Goal: Task Accomplishment & Management: Manage account settings

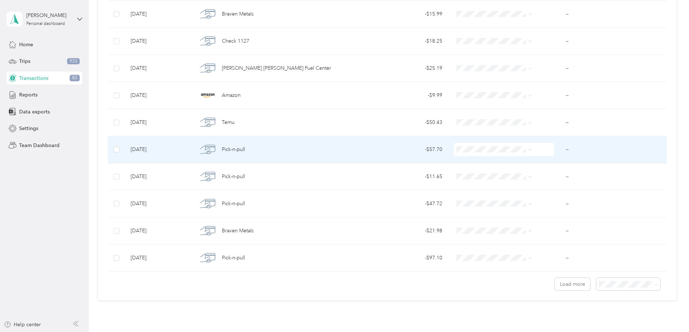
scroll to position [1227, 0]
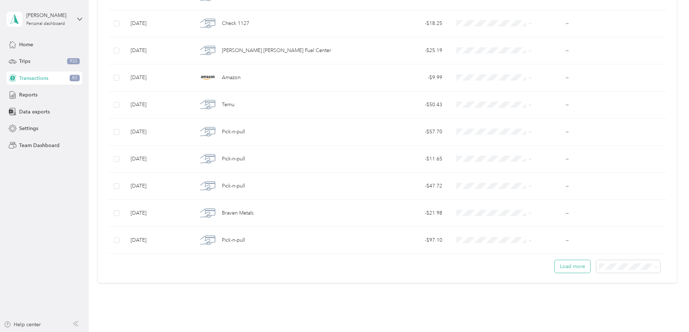
click at [555, 269] on button "Load more" at bounding box center [572, 266] width 35 height 13
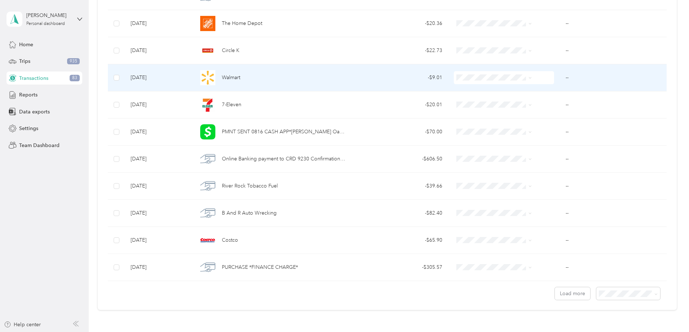
scroll to position [1912, 0]
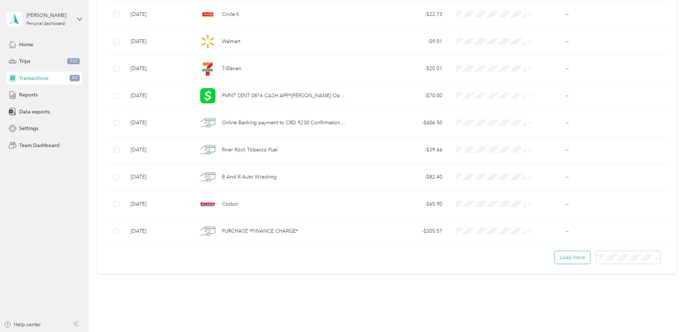
click at [555, 259] on button "Load more" at bounding box center [572, 257] width 35 height 13
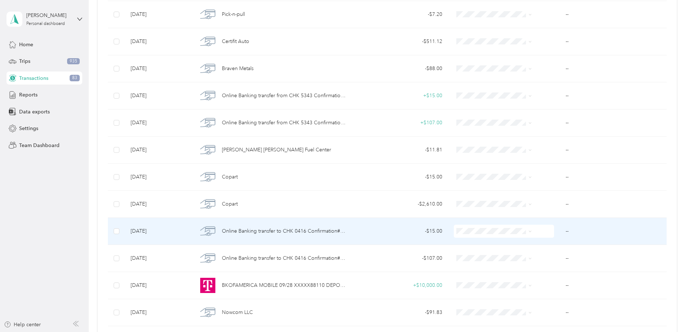
scroll to position [144, 0]
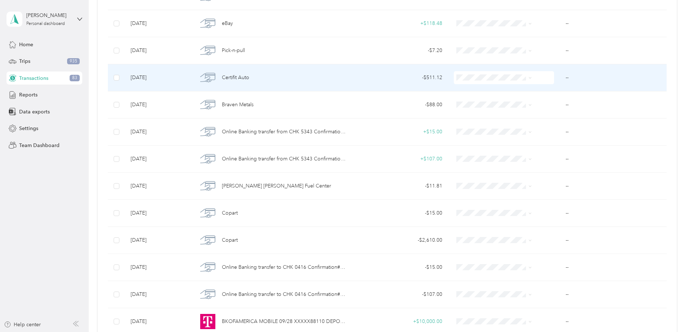
click at [249, 78] on span "Certifit Auto" at bounding box center [235, 78] width 27 height 8
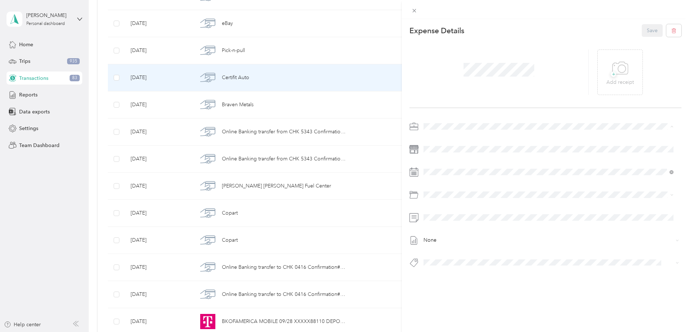
click at [444, 139] on span "Vasini Mottors LLC" at bounding box center [447, 139] width 42 height 6
click at [463, 277] on li "2010 Honda Cr-v Ex-l Sport 12594" at bounding box center [548, 274] width 255 height 14
click at [619, 77] on icon at bounding box center [620, 68] width 16 height 20
click at [650, 32] on button "Save" at bounding box center [652, 30] width 21 height 13
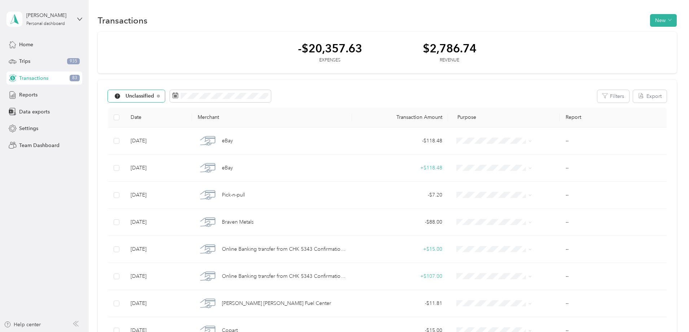
click at [154, 97] on span "Unclassified" at bounding box center [140, 95] width 29 height 5
click at [190, 107] on span "All purposes" at bounding box center [196, 109] width 44 height 8
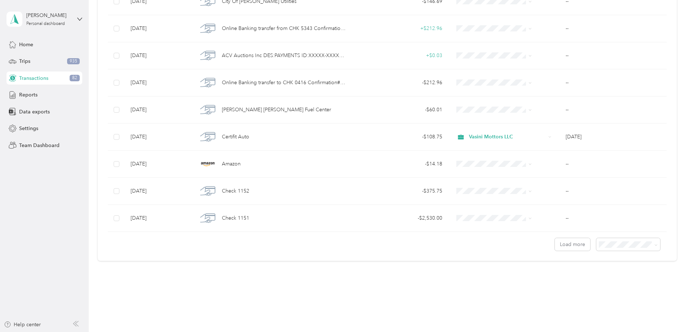
scroll to position [576, 0]
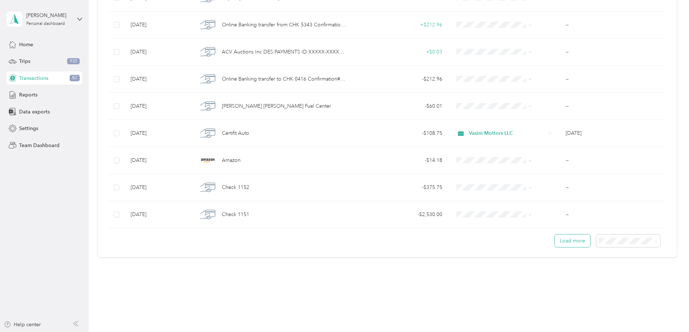
click at [555, 241] on button "Load more" at bounding box center [572, 240] width 35 height 13
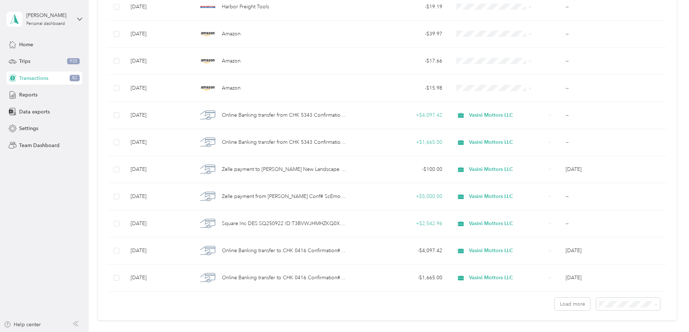
scroll to position [1252, 0]
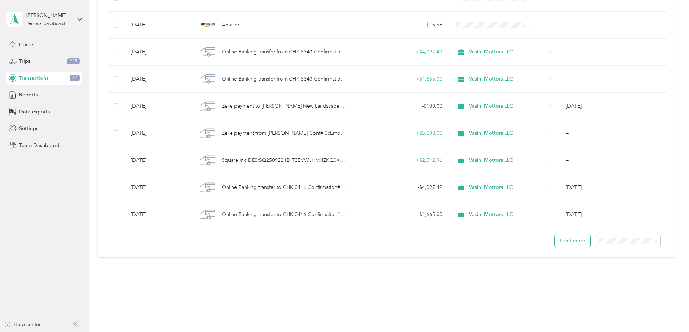
click at [555, 241] on button "Load more" at bounding box center [572, 240] width 35 height 13
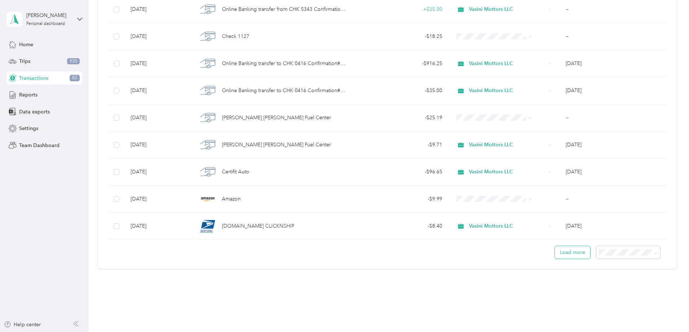
scroll to position [1929, 0]
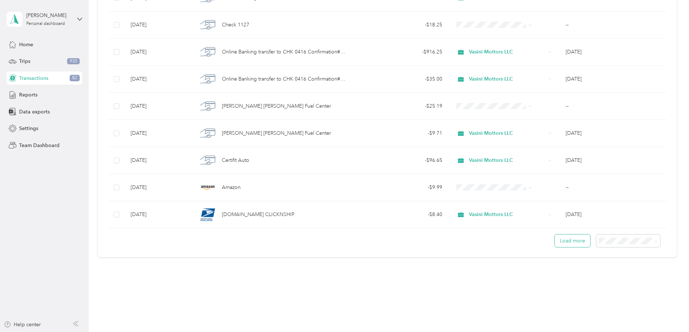
click at [555, 240] on button "Load more" at bounding box center [572, 240] width 35 height 13
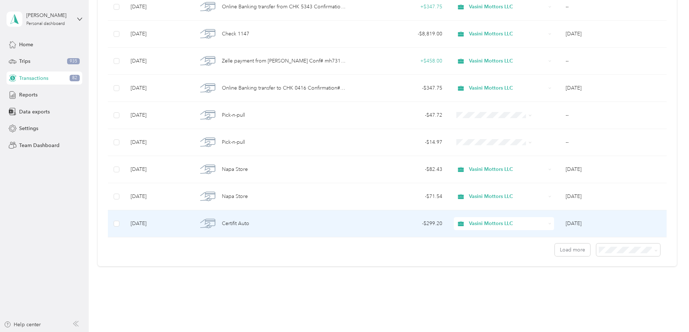
scroll to position [2605, 0]
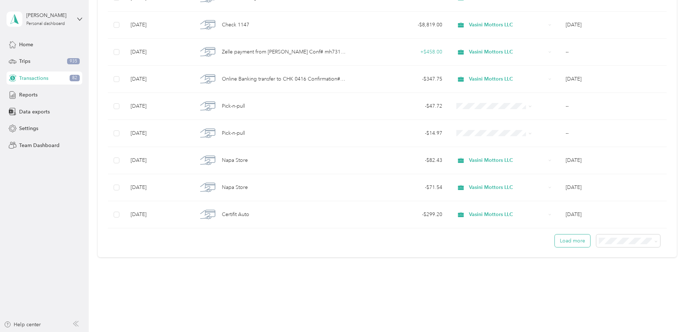
click at [555, 244] on button "Load more" at bounding box center [572, 240] width 35 height 13
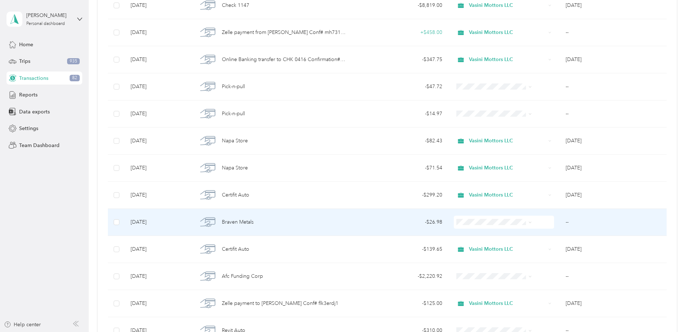
scroll to position [2641, 0]
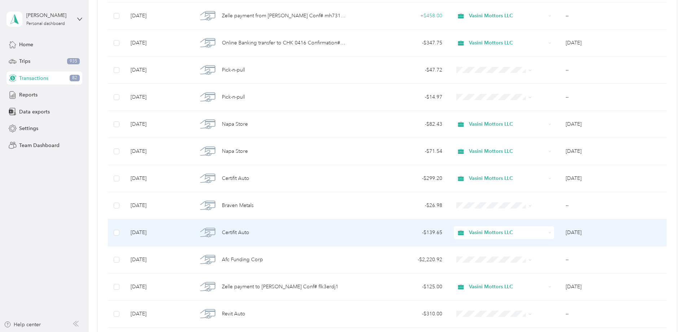
click at [424, 232] on div "- $139.65" at bounding box center [400, 232] width 84 height 8
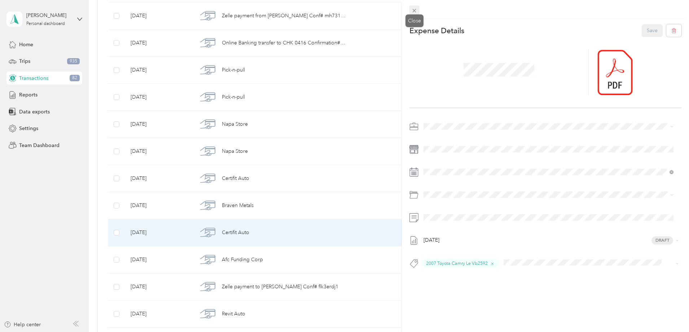
click at [412, 11] on icon at bounding box center [414, 11] width 6 height 6
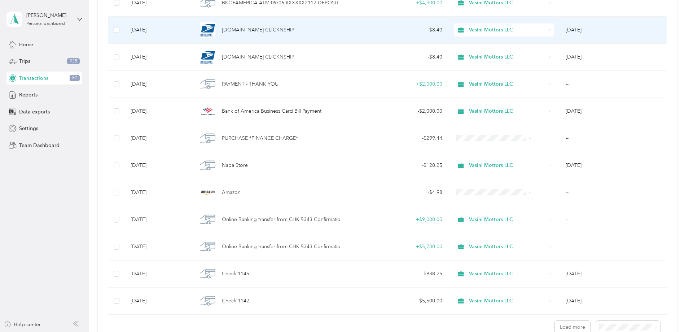
scroll to position [3282, 0]
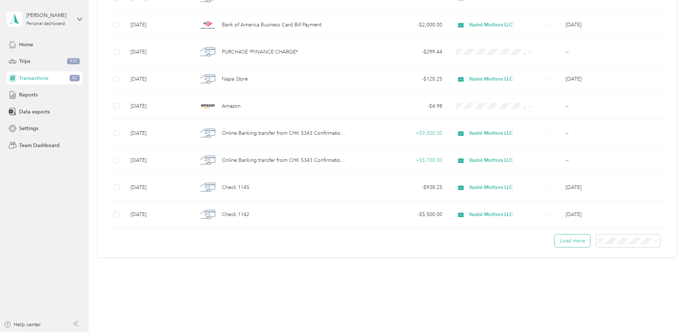
click at [555, 242] on button "Load more" at bounding box center [572, 240] width 35 height 13
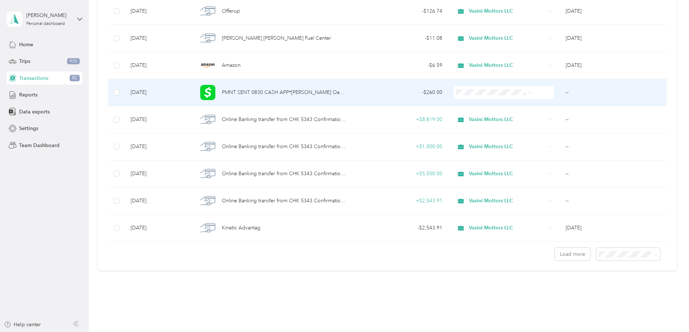
scroll to position [3958, 0]
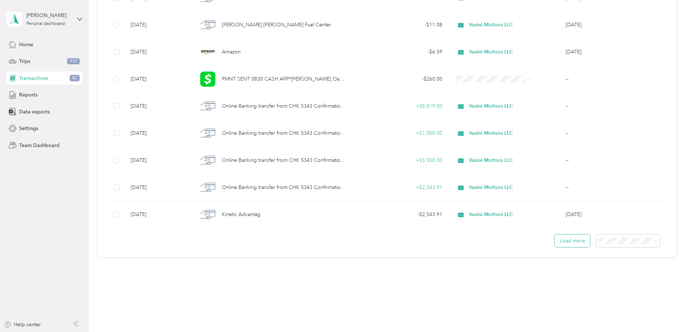
click at [555, 243] on button "Load more" at bounding box center [572, 240] width 35 height 13
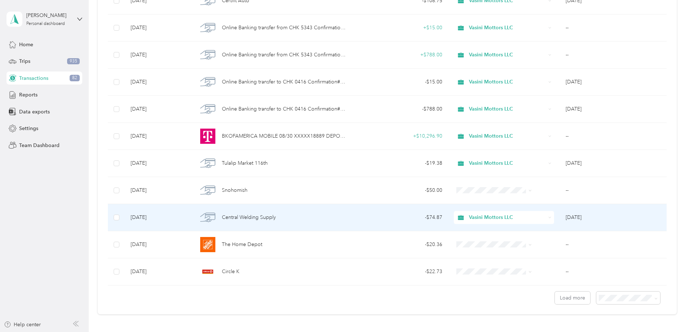
scroll to position [4634, 0]
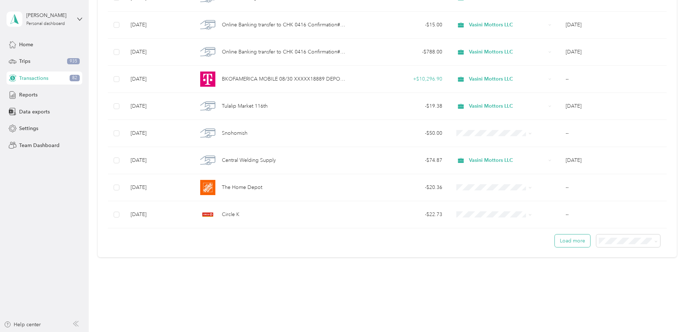
click at [555, 243] on button "Load more" at bounding box center [572, 240] width 35 height 13
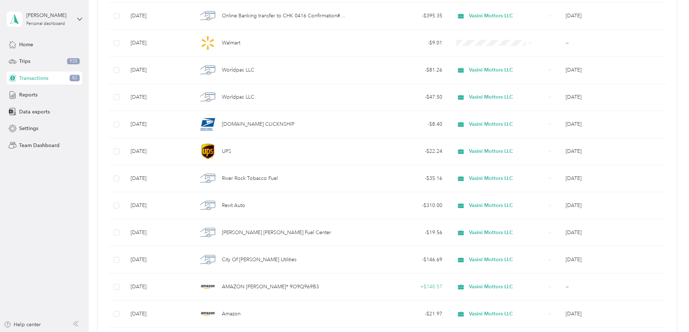
scroll to position [5311, 0]
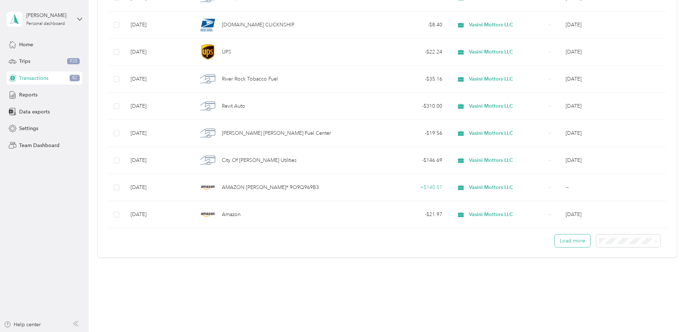
click at [555, 245] on button "Load more" at bounding box center [572, 240] width 35 height 13
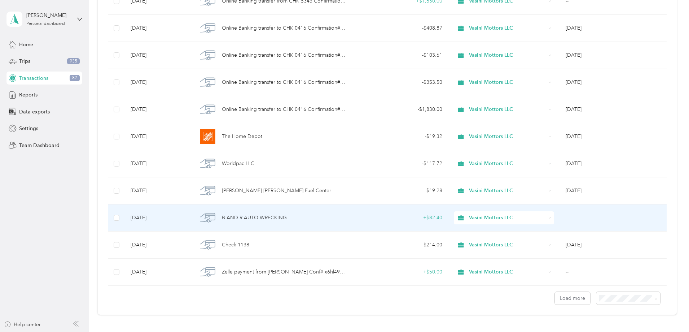
scroll to position [5987, 0]
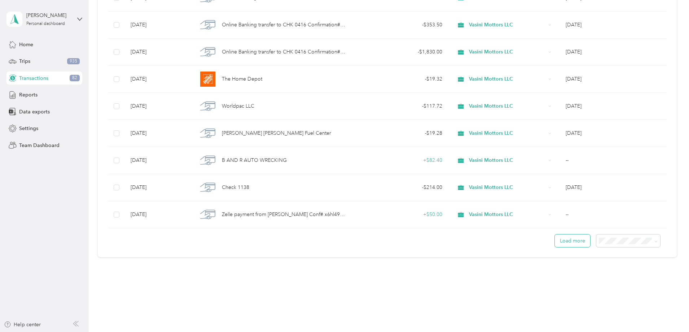
click at [555, 241] on button "Load more" at bounding box center [572, 240] width 35 height 13
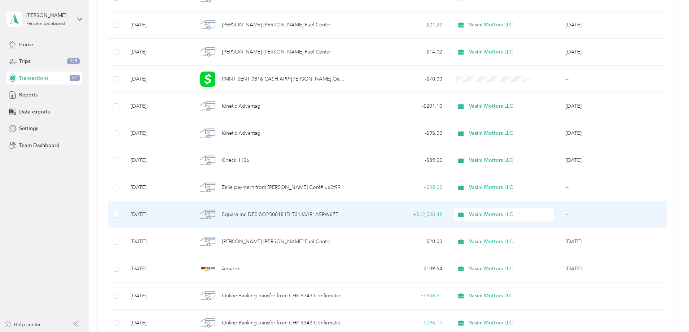
scroll to position [6664, 0]
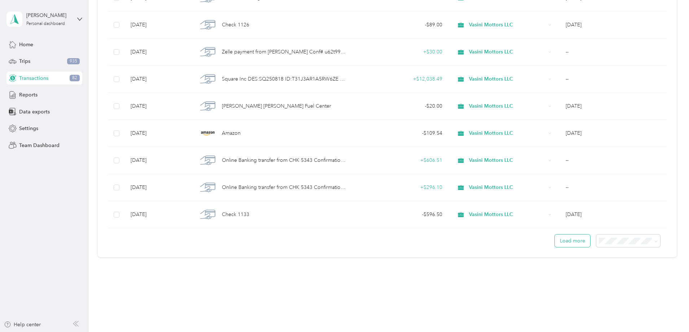
click at [555, 241] on button "Load more" at bounding box center [572, 240] width 35 height 13
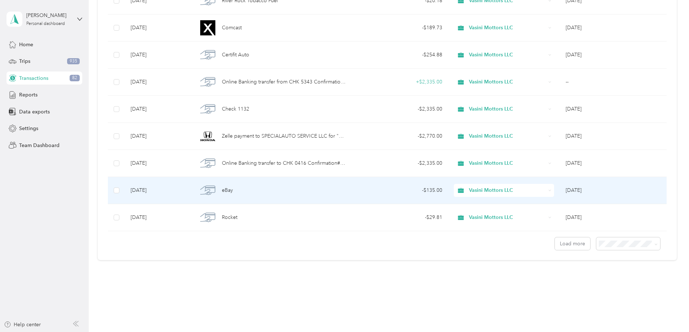
scroll to position [7340, 0]
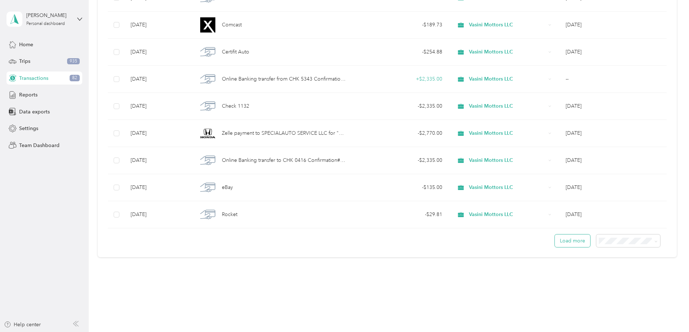
click at [555, 240] on button "Load more" at bounding box center [572, 240] width 35 height 13
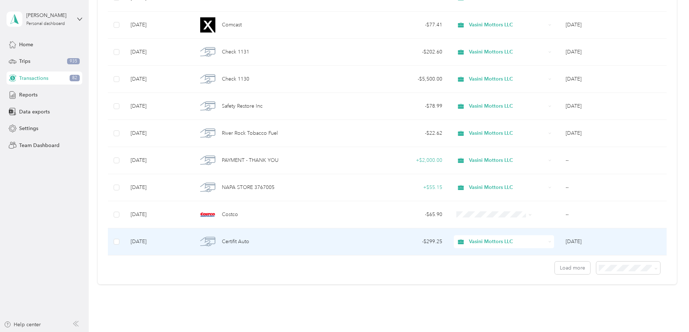
scroll to position [8017, 0]
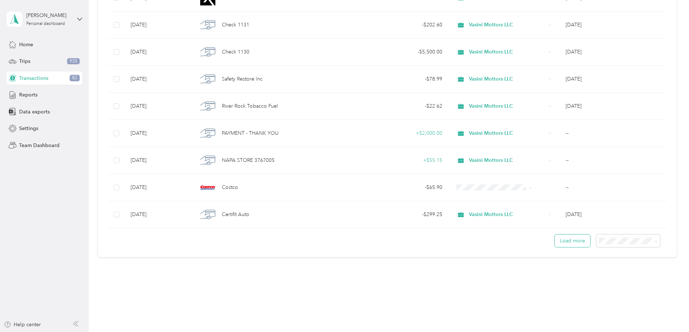
click at [555, 241] on button "Load more" at bounding box center [572, 240] width 35 height 13
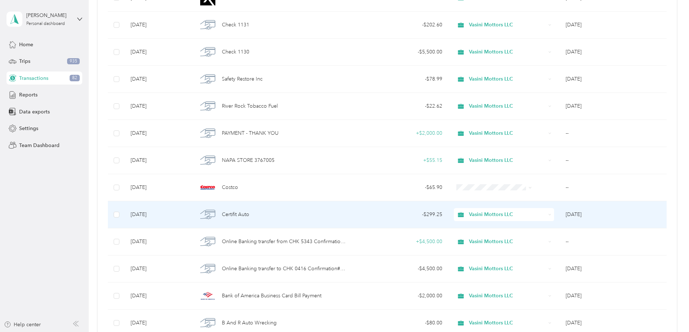
click at [424, 214] on div "- $299.25" at bounding box center [400, 214] width 84 height 8
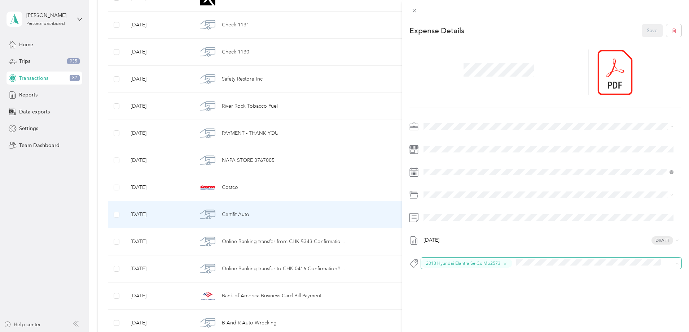
click at [516, 261] on span at bounding box center [592, 262] width 156 height 9
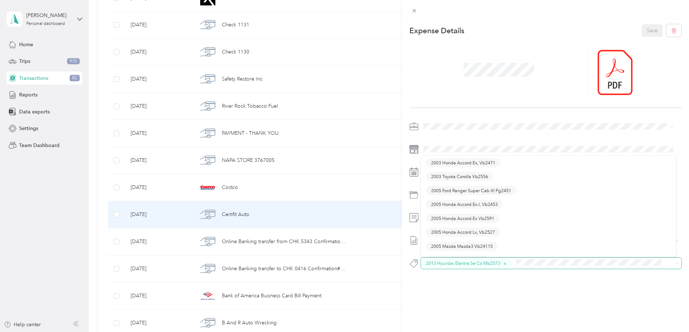
click at [509, 264] on button "2013 Hyundai Elantra Se Co Mb2573" at bounding box center [466, 262] width 91 height 9
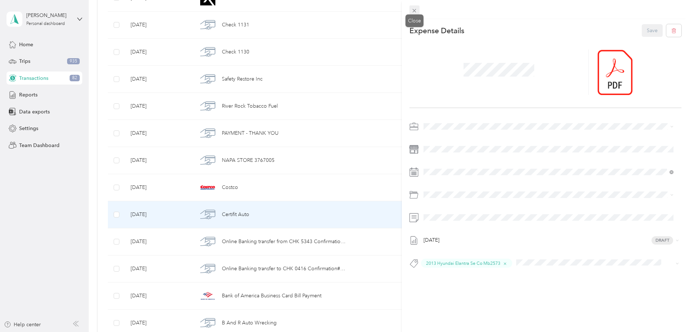
click at [412, 9] on icon at bounding box center [414, 11] width 6 height 6
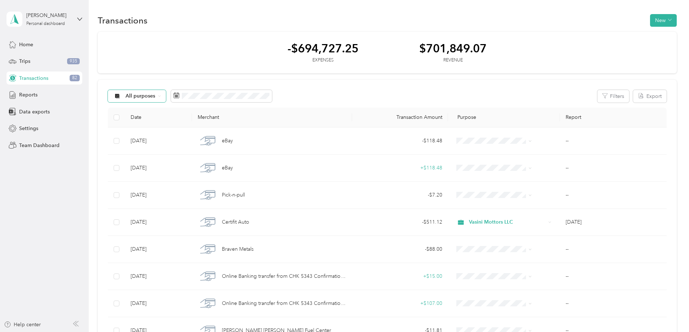
click at [155, 96] on span "All purposes" at bounding box center [141, 95] width 30 height 5
click at [187, 122] on span "Unclassified" at bounding box center [196, 122] width 44 height 8
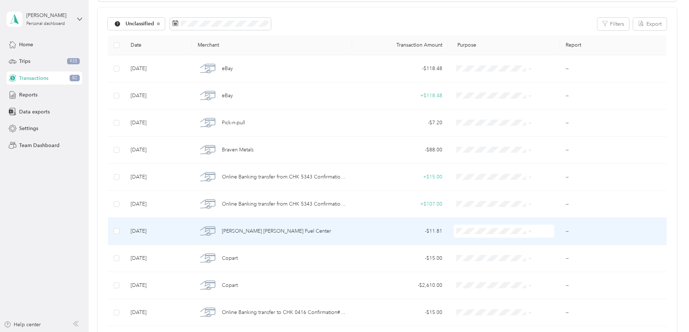
scroll to position [108, 0]
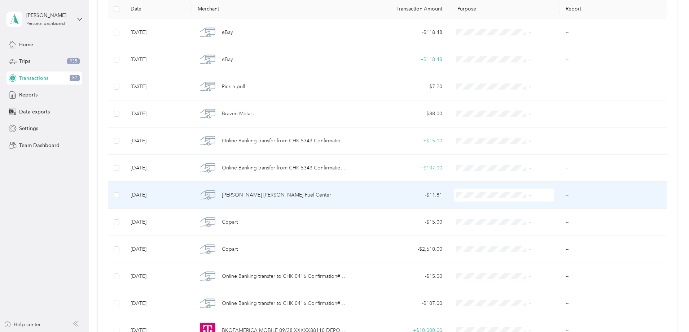
click at [265, 194] on span "[PERSON_NAME] [PERSON_NAME] Fuel Center" at bounding box center [276, 195] width 109 height 8
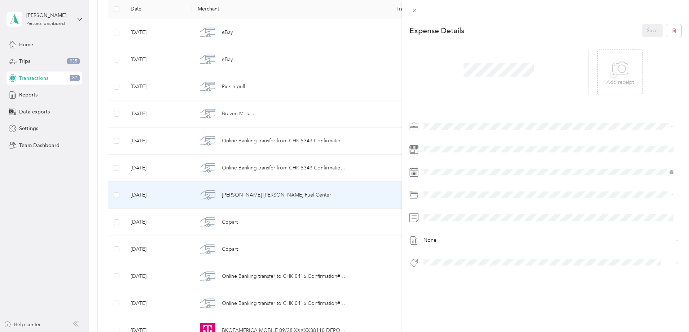
click at [447, 138] on span "Vasini Mottors LLC" at bounding box center [447, 139] width 42 height 6
click at [497, 274] on span "2010 Subaru Forester 2.5x Sport 12593" at bounding box center [470, 275] width 78 height 6
click at [618, 77] on icon at bounding box center [620, 68] width 16 height 20
click at [644, 29] on button "Save" at bounding box center [652, 30] width 21 height 13
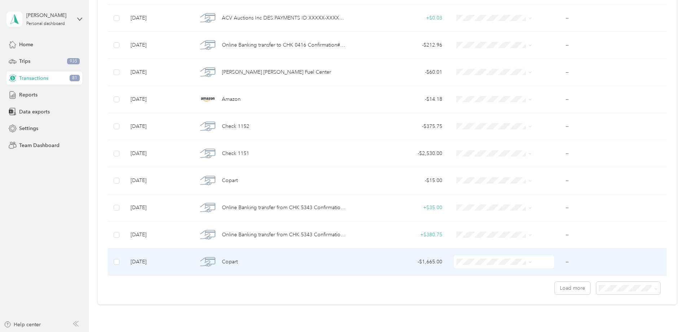
scroll to position [541, 0]
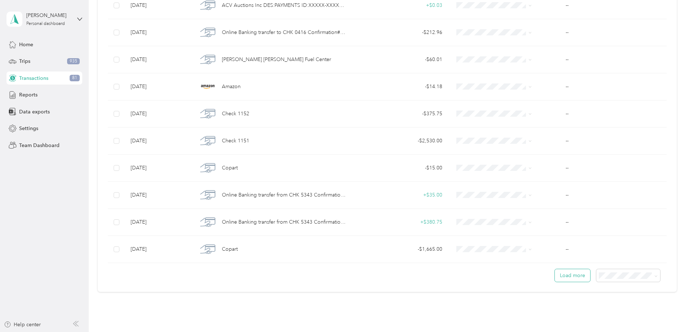
click at [555, 273] on button "Load more" at bounding box center [572, 275] width 35 height 13
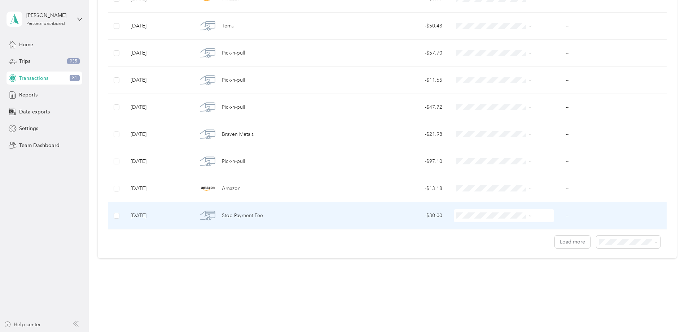
scroll to position [1252, 0]
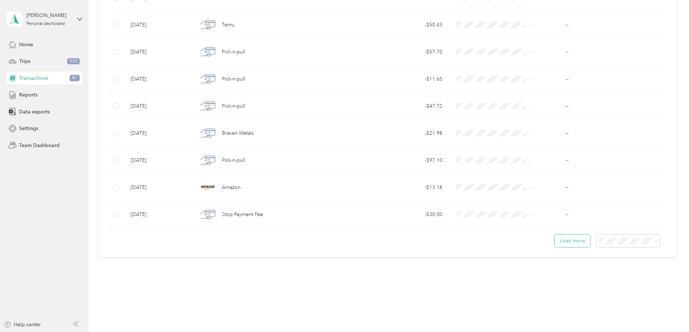
click at [555, 242] on button "Load more" at bounding box center [572, 240] width 35 height 13
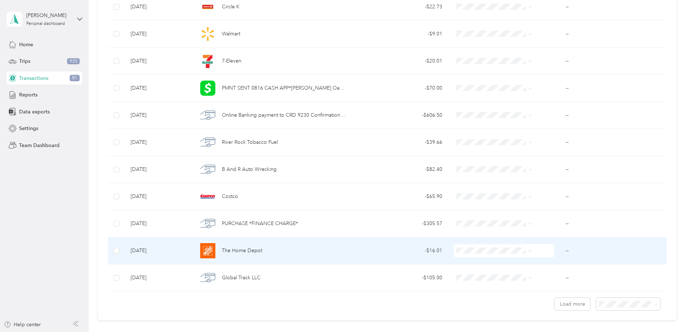
scroll to position [1902, 0]
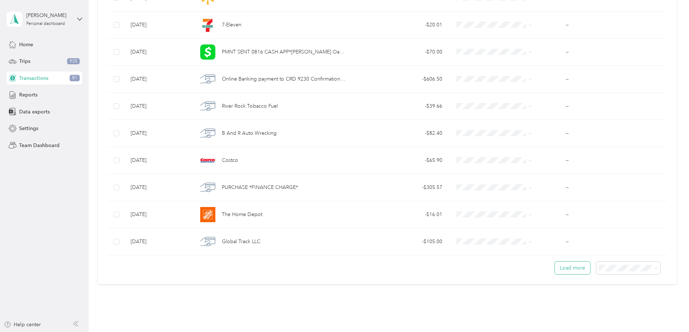
click at [555, 270] on button "Load more" at bounding box center [572, 267] width 35 height 13
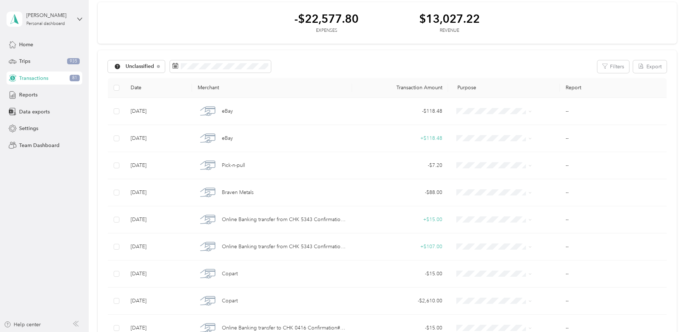
scroll to position [0, 0]
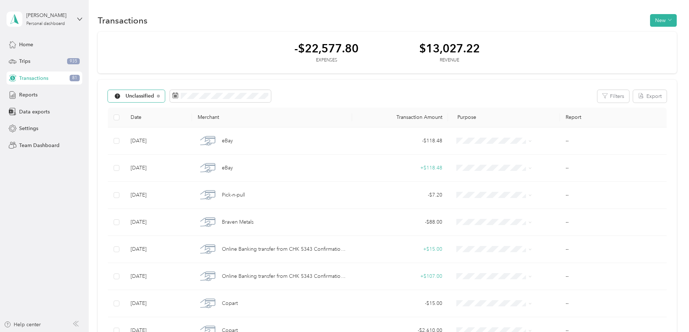
click at [154, 97] on span "Unclassified" at bounding box center [140, 95] width 29 height 5
click at [186, 110] on span "All purposes" at bounding box center [196, 109] width 44 height 8
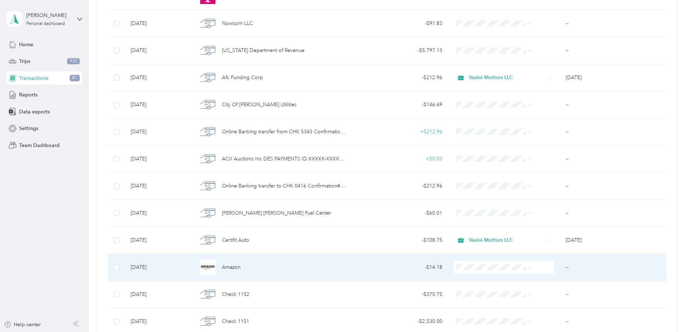
scroll to position [576, 0]
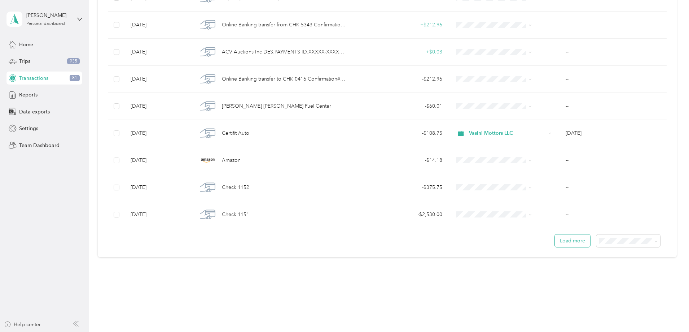
click at [555, 244] on button "Load more" at bounding box center [572, 240] width 35 height 13
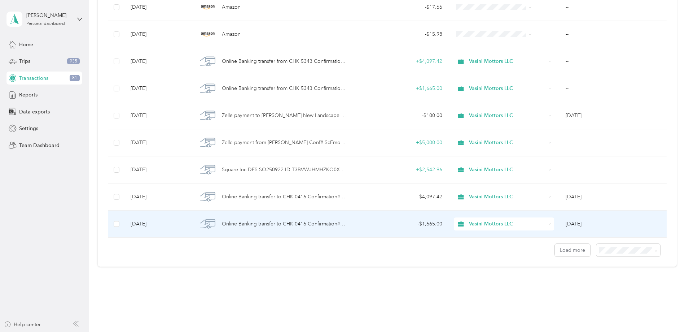
scroll to position [1252, 0]
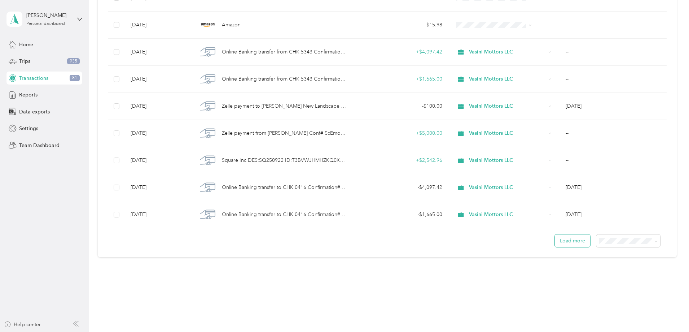
click at [555, 241] on button "Load more" at bounding box center [572, 240] width 35 height 13
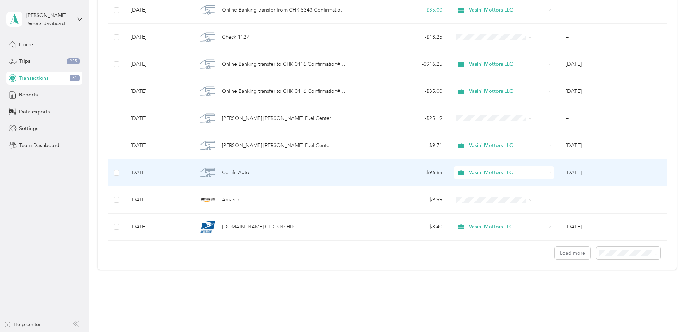
scroll to position [1929, 0]
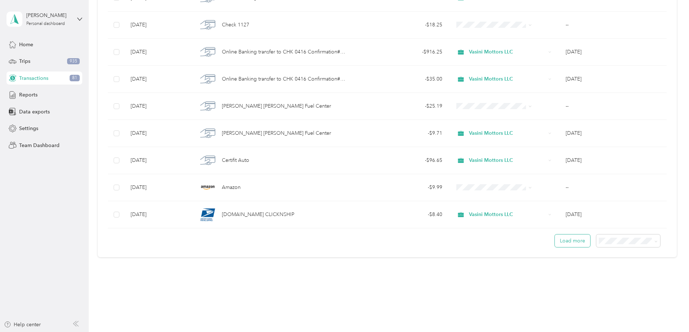
click at [555, 241] on button "Load more" at bounding box center [572, 240] width 35 height 13
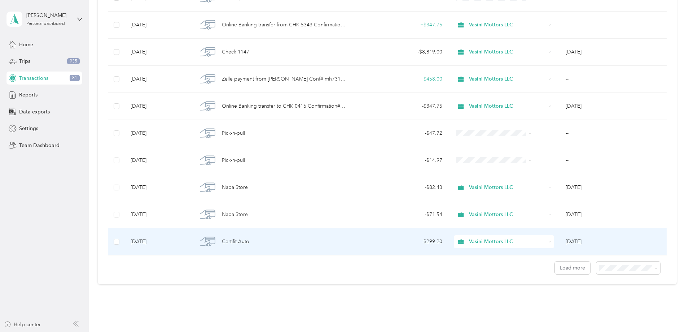
scroll to position [2605, 0]
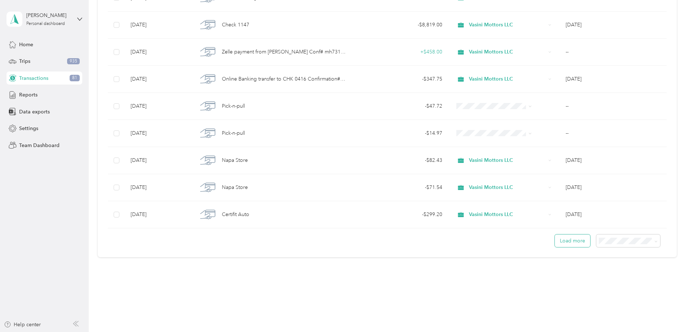
click at [555, 240] on button "Load more" at bounding box center [572, 240] width 35 height 13
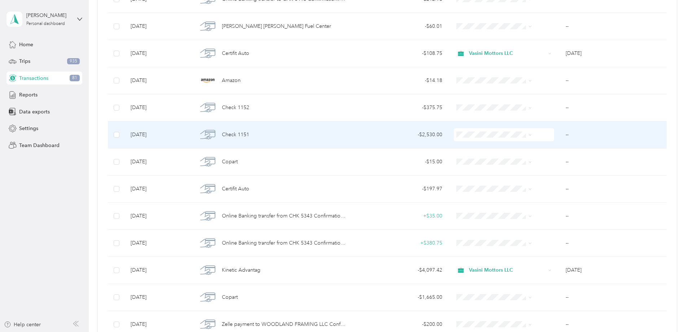
scroll to position [657, 0]
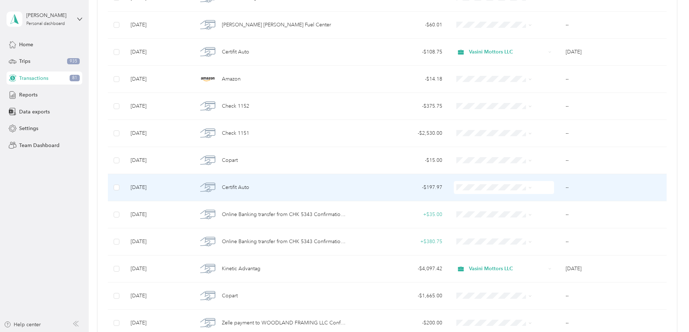
click at [249, 186] on span "Certifit Auto" at bounding box center [235, 187] width 27 height 8
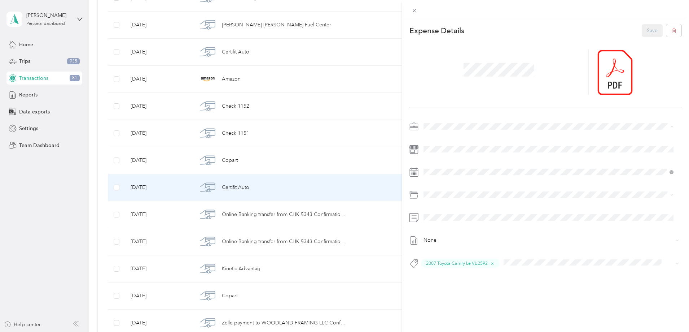
click at [450, 140] on span "Vasini Mottors LLC" at bounding box center [447, 139] width 42 height 6
click at [607, 82] on div at bounding box center [614, 71] width 35 height 45
click at [609, 72] on icon at bounding box center [610, 72] width 2 height 2
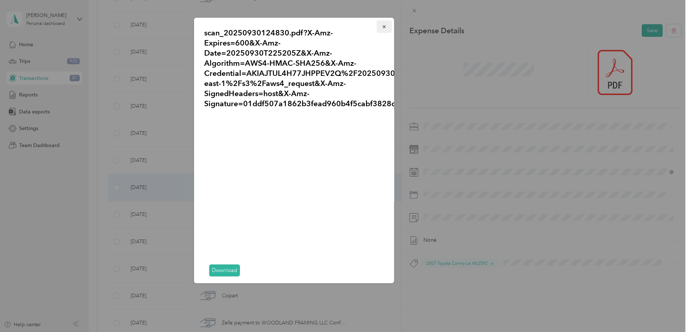
click at [382, 26] on icon "button" at bounding box center [384, 26] width 5 height 5
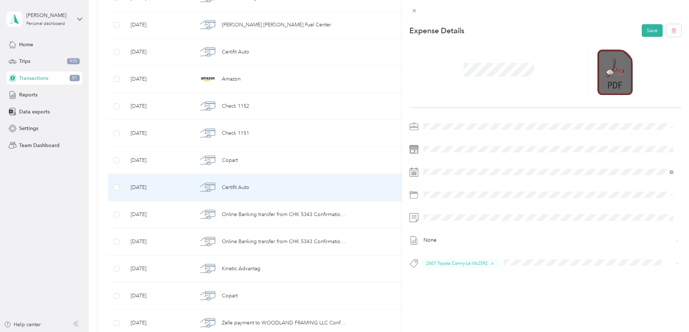
click at [618, 69] on icon at bounding box center [620, 72] width 6 height 6
click at [611, 83] on p "Add receipt" at bounding box center [619, 82] width 27 height 8
click at [607, 71] on icon at bounding box center [610, 72] width 6 height 4
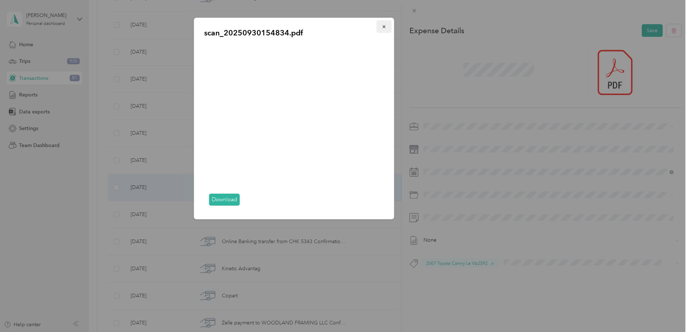
click at [382, 27] on icon "button" at bounding box center [384, 26] width 5 height 5
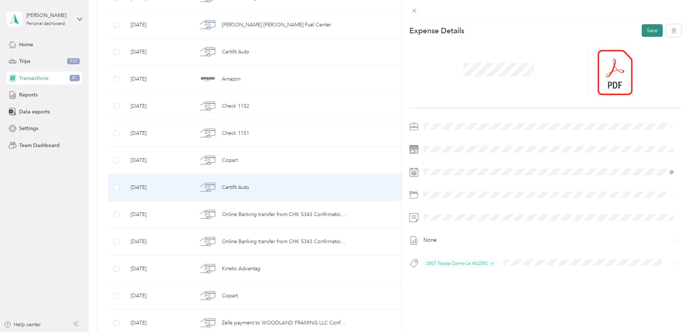
click at [649, 30] on button "Save" at bounding box center [652, 30] width 21 height 13
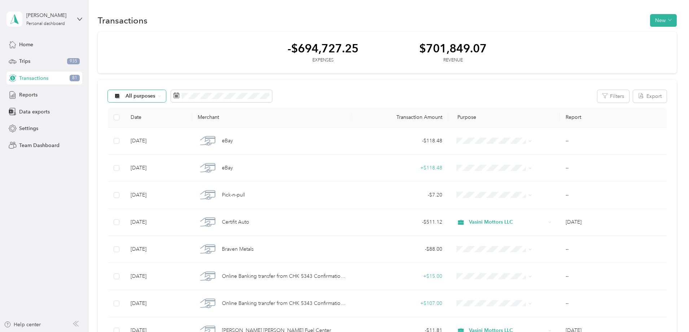
click at [166, 100] on div "All purposes" at bounding box center [137, 96] width 58 height 12
click at [155, 95] on span "All purposes" at bounding box center [141, 95] width 30 height 5
click at [182, 123] on span "Unclassified" at bounding box center [196, 122] width 44 height 8
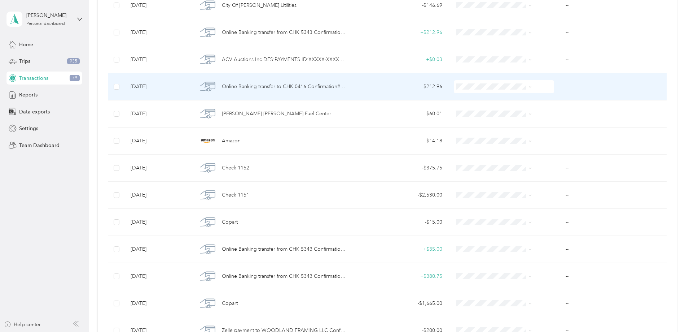
scroll to position [469, 0]
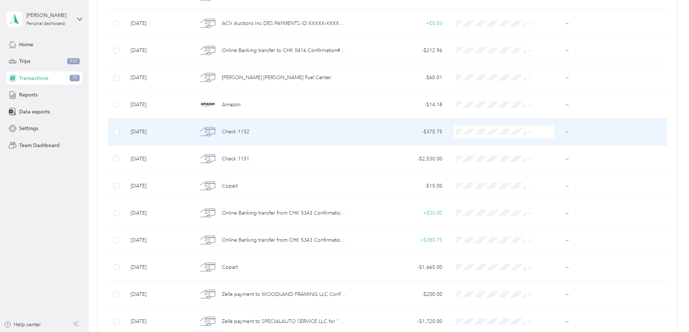
click at [249, 132] on span "Check 1152" at bounding box center [235, 132] width 27 height 8
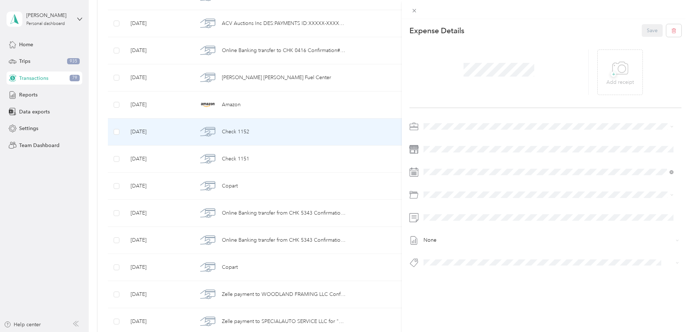
click at [439, 139] on span "Vasini Mottors LLC" at bounding box center [447, 139] width 42 height 6
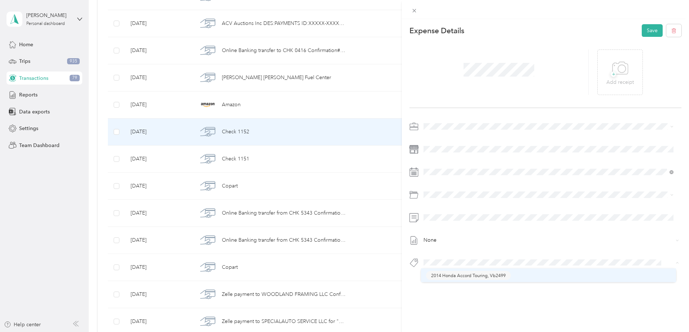
click at [482, 331] on div "This expense cannot be edited because it is either under review, approved, or p…" at bounding box center [342, 332] width 685 height 0
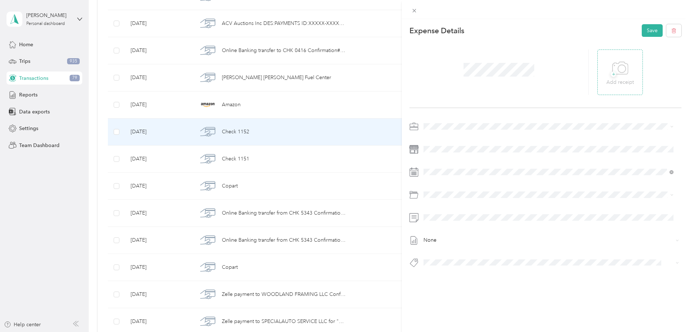
click at [614, 74] on icon at bounding box center [621, 68] width 16 height 12
click at [609, 71] on icon at bounding box center [610, 72] width 2 height 2
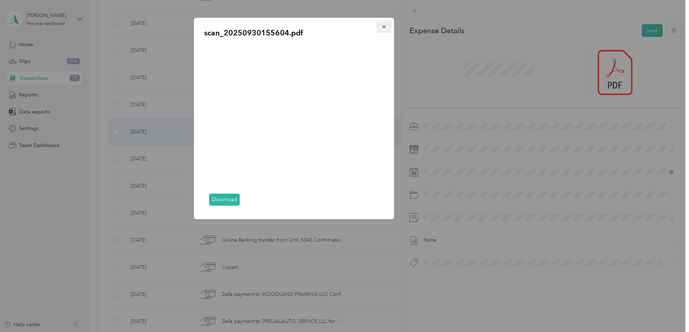
click at [382, 27] on icon "button" at bounding box center [384, 26] width 5 height 5
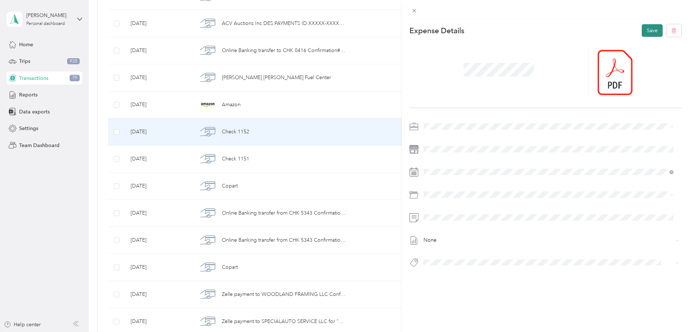
click at [642, 31] on button "Save" at bounding box center [652, 30] width 21 height 13
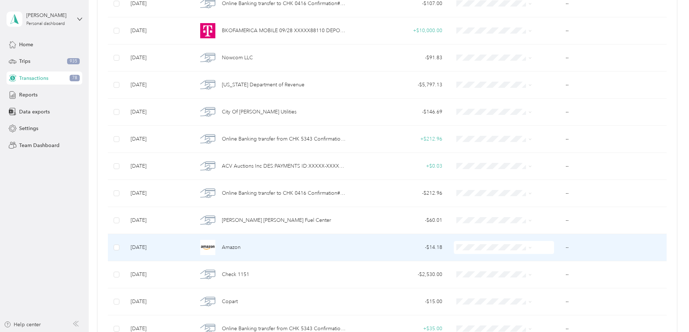
scroll to position [325, 0]
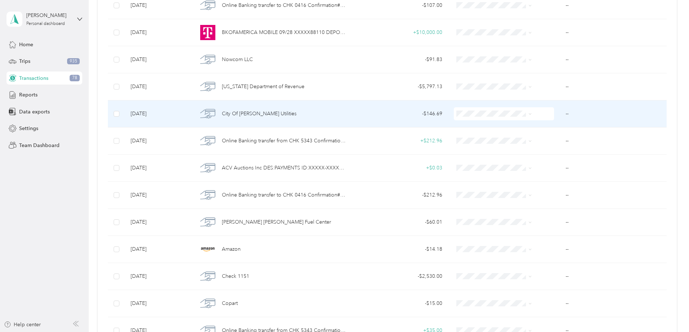
click at [281, 113] on span "City Of [PERSON_NAME] Utilities" at bounding box center [259, 114] width 75 height 8
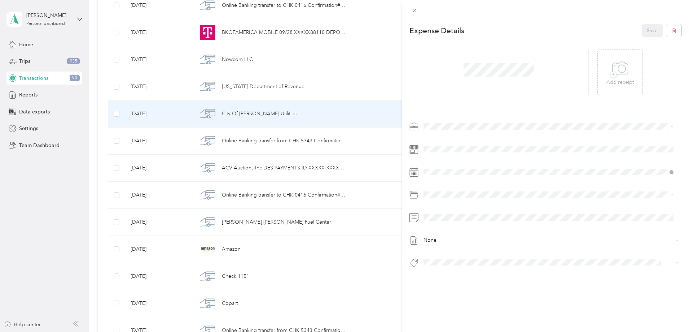
click at [438, 140] on div "Vasini Mottors LLC" at bounding box center [548, 139] width 245 height 8
click at [441, 249] on span "Utilities" at bounding box center [438, 249] width 15 height 6
click at [619, 76] on icon at bounding box center [620, 68] width 16 height 20
click at [646, 29] on button "Save" at bounding box center [652, 30] width 21 height 13
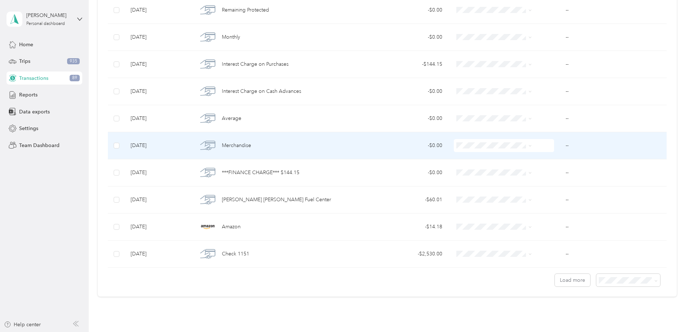
scroll to position [541, 0]
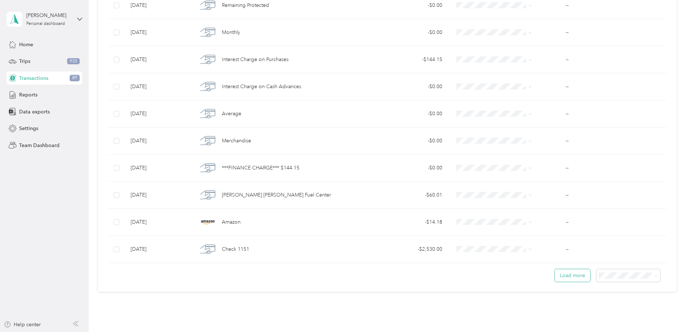
click at [555, 278] on button "Load more" at bounding box center [572, 275] width 35 height 13
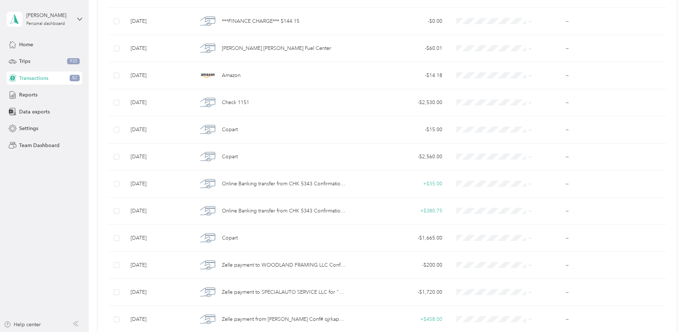
scroll to position [685, 0]
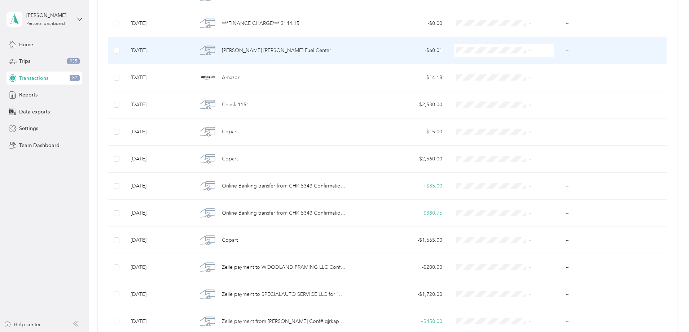
click at [297, 51] on span "[PERSON_NAME] [PERSON_NAME] Fuel Center" at bounding box center [276, 51] width 109 height 8
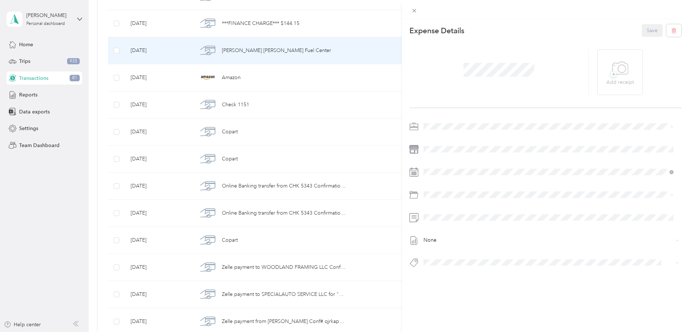
click at [453, 138] on span "Vasini Mottors LLC" at bounding box center [447, 139] width 42 height 6
click at [478, 273] on span "2010 Honda Cr-v Ex-l Sport 12594" at bounding box center [465, 275] width 68 height 6
click at [614, 80] on p "Add receipt" at bounding box center [619, 82] width 27 height 8
click at [644, 29] on button "Save" at bounding box center [652, 30] width 21 height 13
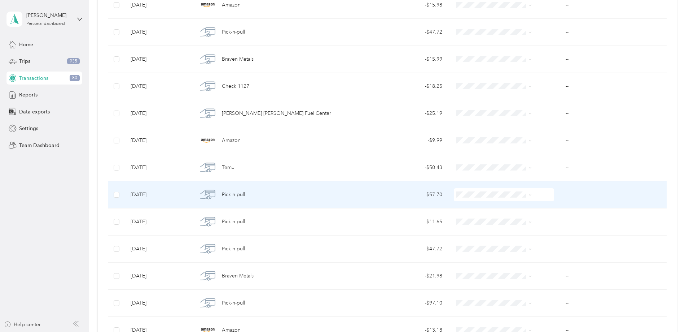
scroll to position [1046, 0]
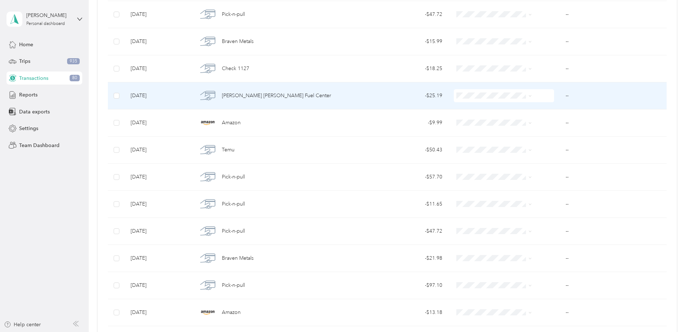
click at [254, 93] on div "[PERSON_NAME] [PERSON_NAME] Fuel Center" at bounding box center [272, 95] width 148 height 15
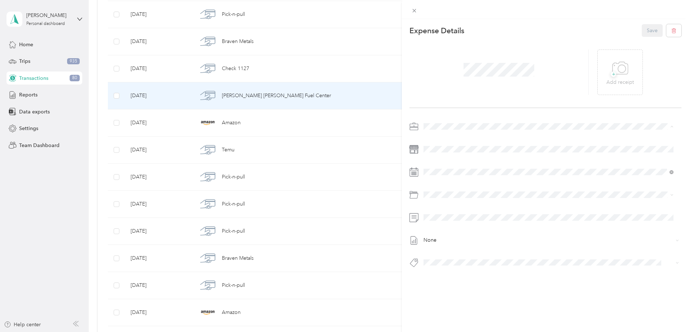
click at [437, 137] on span "Vasini Mottors LLC" at bounding box center [447, 139] width 42 height 6
click at [477, 273] on span "2017 Honda Civic Ex Sedan 22595" at bounding box center [465, 273] width 69 height 6
click at [616, 80] on p "Add receipt" at bounding box center [619, 82] width 27 height 8
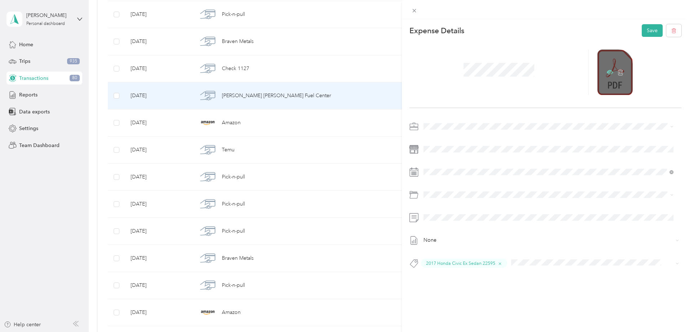
click at [609, 71] on icon at bounding box center [610, 72] width 2 height 2
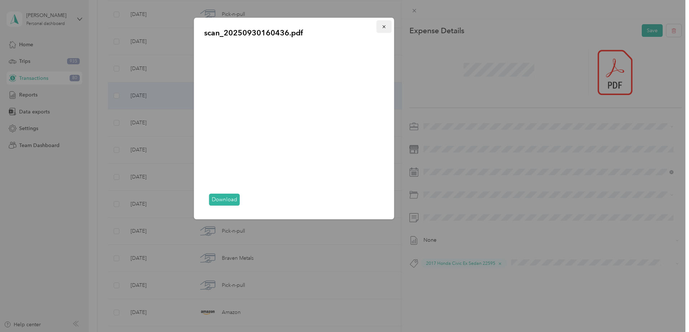
click at [384, 26] on icon "button" at bounding box center [384, 26] width 5 height 5
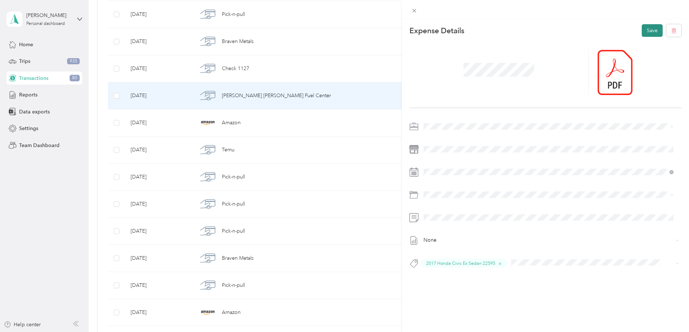
click at [647, 30] on button "Save" at bounding box center [652, 30] width 21 height 13
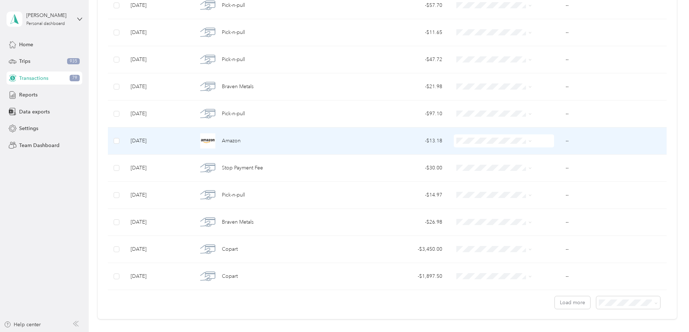
scroll to position [1227, 0]
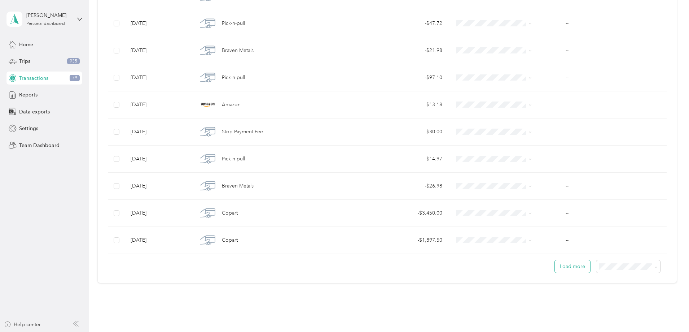
click at [555, 262] on button "Load more" at bounding box center [572, 266] width 35 height 13
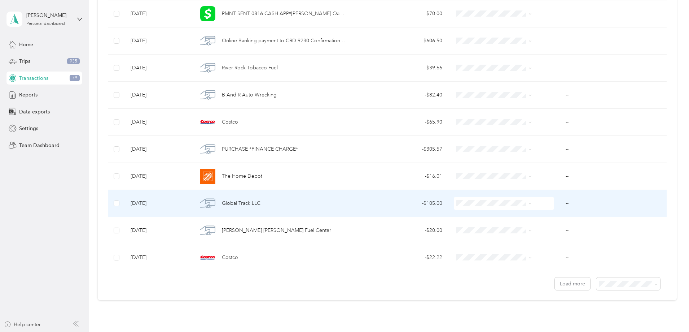
scroll to position [1912, 0]
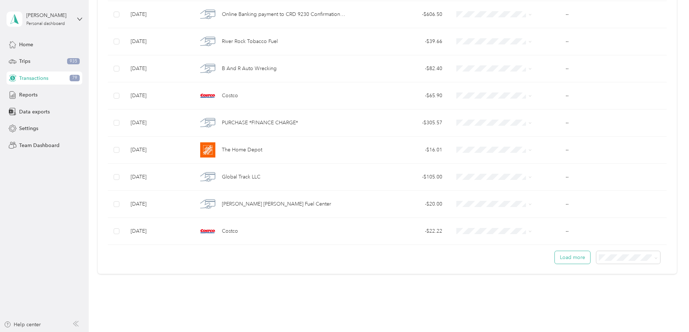
click at [555, 258] on button "Load more" at bounding box center [572, 257] width 35 height 13
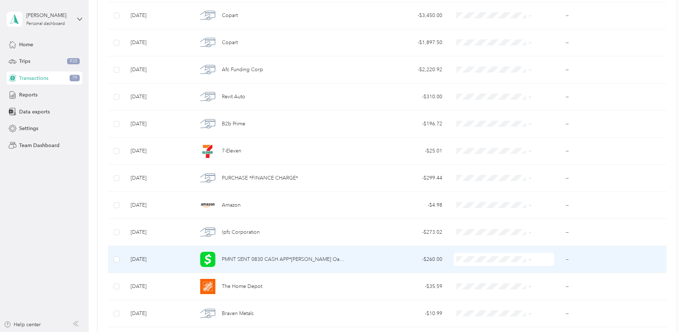
scroll to position [1407, 0]
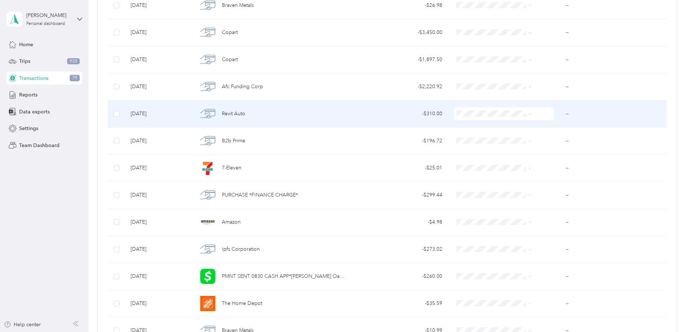
click at [245, 113] on span "Revit Auto" at bounding box center [233, 114] width 23 height 8
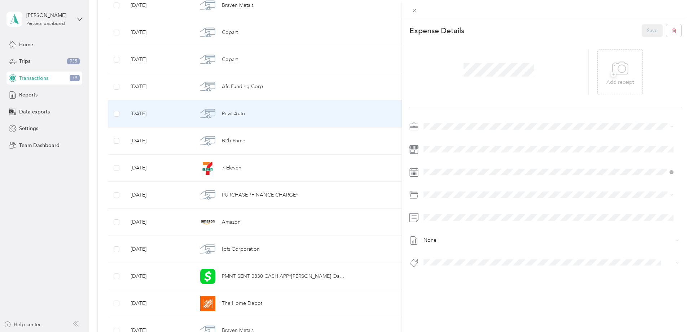
click at [451, 137] on span "Vasini Mottors LLC" at bounding box center [447, 138] width 42 height 6
click at [483, 275] on span "2015 Mazda 3 Sport Mb2572" at bounding box center [460, 274] width 58 height 6
click at [486, 275] on span "2014 Toyota Corolla Le Eco Mb2568" at bounding box center [467, 275] width 72 height 6
click at [624, 65] on icon at bounding box center [620, 68] width 16 height 20
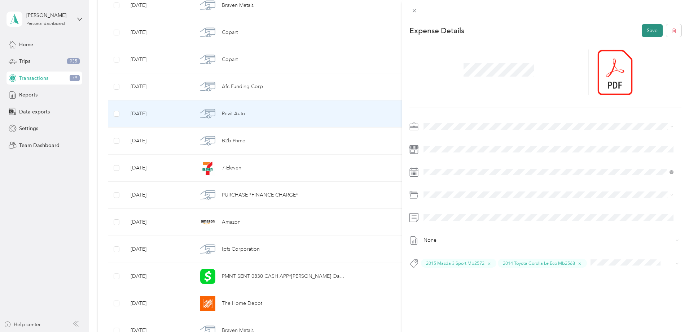
click at [642, 29] on button "Save" at bounding box center [652, 30] width 21 height 13
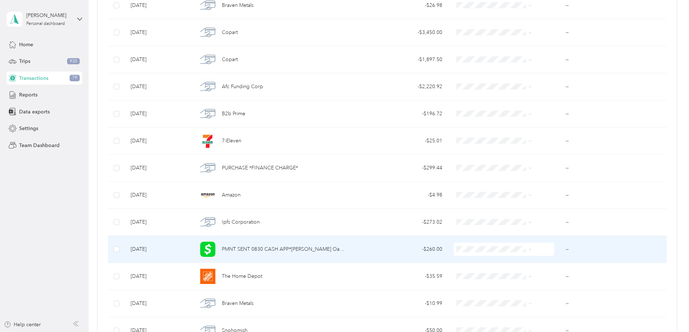
scroll to position [1371, 0]
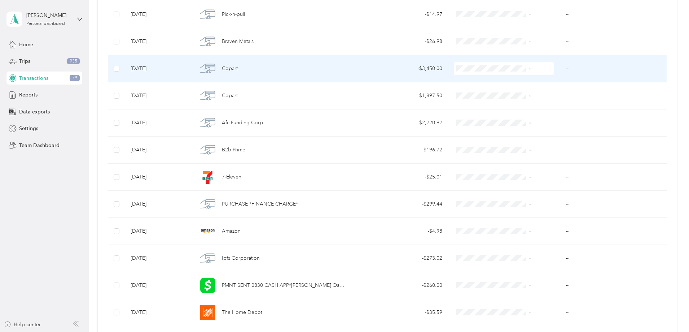
click at [238, 68] on span "Copart" at bounding box center [230, 69] width 16 height 8
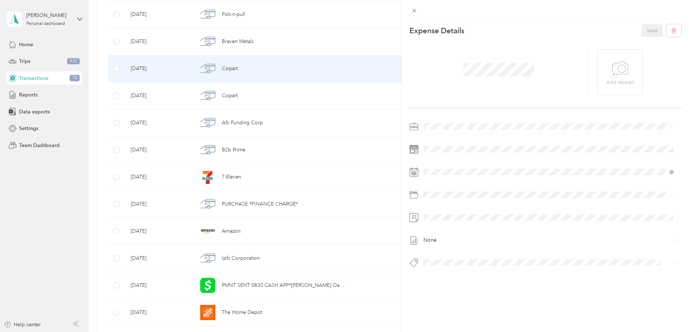
click at [450, 140] on span "Vasini Mottors LLC" at bounding box center [447, 139] width 42 height 6
click at [619, 63] on icon at bounding box center [620, 68] width 16 height 20
click at [608, 71] on icon at bounding box center [610, 72] width 6 height 6
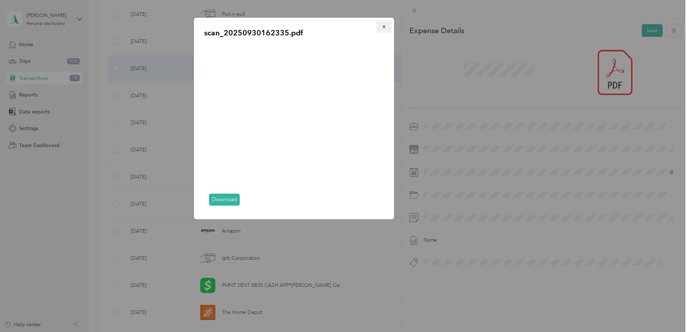
click at [385, 26] on icon "button" at bounding box center [384, 26] width 5 height 5
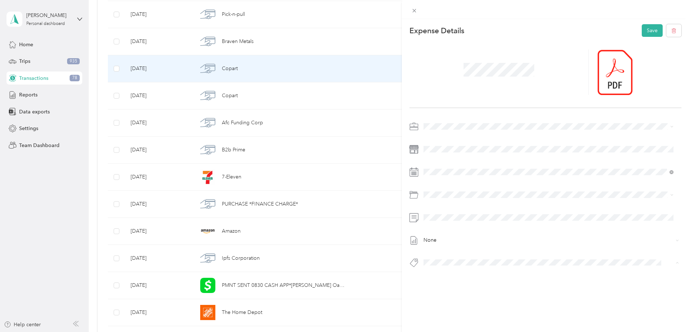
click at [482, 331] on div "This expense cannot be edited because it is either under review, approved, or p…" at bounding box center [342, 332] width 685 height 0
click at [463, 274] on span "2007 Toyota Camry Le Vb2592" at bounding box center [462, 274] width 62 height 6
click at [643, 30] on button "Save" at bounding box center [652, 30] width 21 height 13
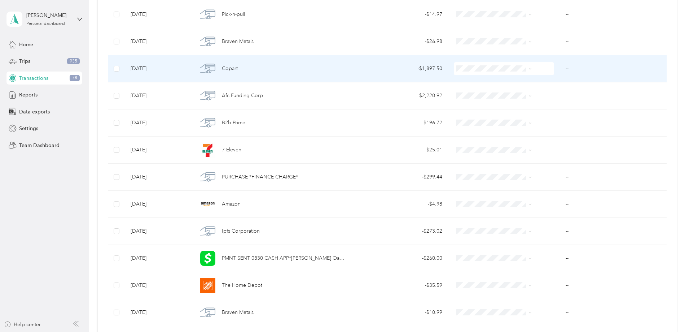
click at [238, 66] on span "Copart" at bounding box center [230, 69] width 16 height 8
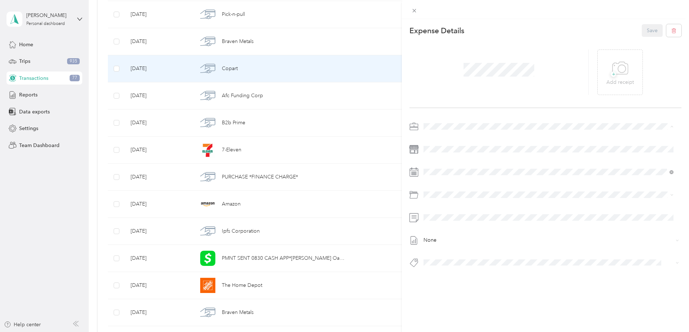
click at [440, 140] on span "Vasini Mottors LLC" at bounding box center [447, 139] width 42 height 6
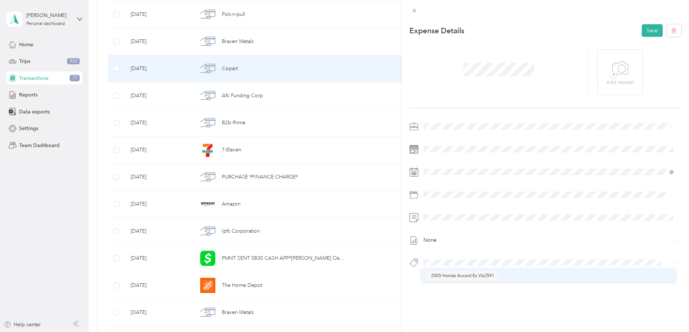
click at [484, 331] on div "This expense cannot be edited because it is either under review, approved, or p…" at bounding box center [342, 332] width 685 height 0
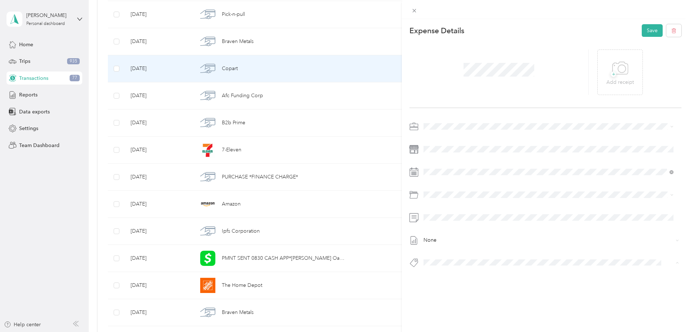
click at [483, 275] on span "2005 Honda Accord Ex Vb2591" at bounding box center [462, 275] width 63 height 6
click at [612, 76] on span "+" at bounding box center [613, 73] width 5 height 5
click at [648, 31] on button "Save" at bounding box center [652, 30] width 21 height 13
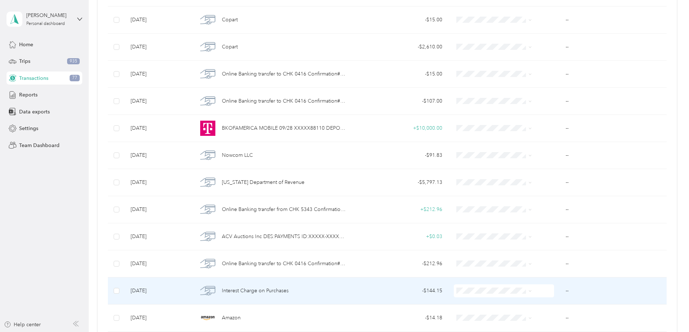
scroll to position [216, 0]
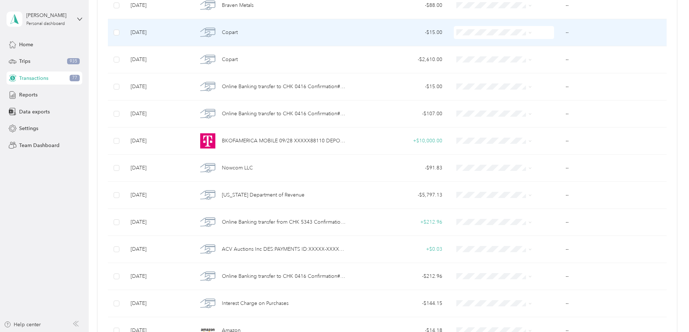
click at [238, 33] on span "Copart" at bounding box center [230, 33] width 16 height 8
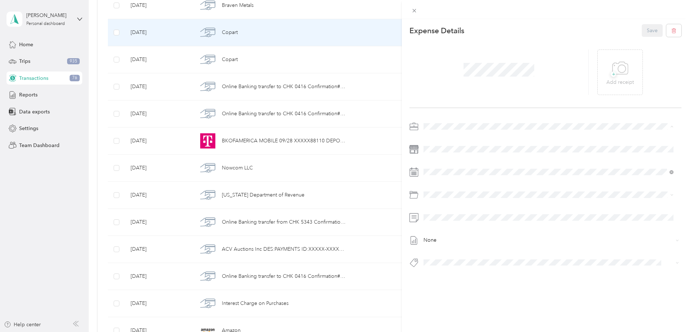
click at [447, 139] on span "Vasini Mottors LLC" at bounding box center [447, 139] width 42 height 6
click at [622, 70] on icon at bounding box center [622, 69] width 8 height 8
click at [607, 71] on icon at bounding box center [610, 72] width 6 height 4
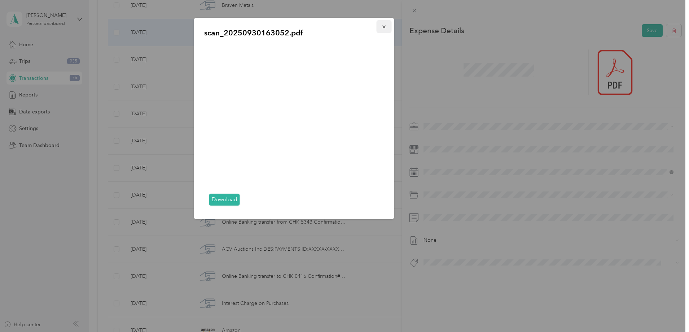
click at [384, 25] on icon "button" at bounding box center [384, 26] width 5 height 5
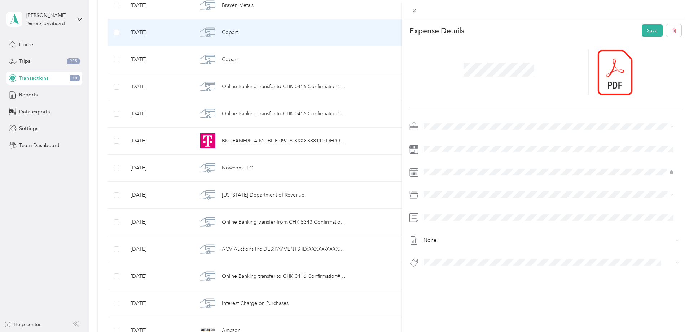
click at [462, 273] on span "2010 Honda Cr-v Ex-l Sport 12594" at bounding box center [465, 275] width 68 height 6
click at [508, 260] on span at bounding box center [589, 262] width 162 height 9
click at [500, 331] on div "This expense cannot be edited because it is either under review, approved, or p…" at bounding box center [342, 332] width 685 height 0
click at [490, 275] on span "2010 Subaru Forester 2.5x Sport 12593" at bounding box center [470, 276] width 78 height 6
click at [644, 32] on button "Save" at bounding box center [652, 30] width 21 height 13
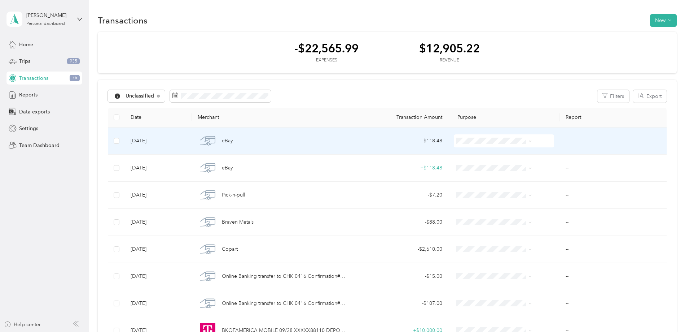
click at [233, 142] on span "eBay" at bounding box center [227, 141] width 11 height 8
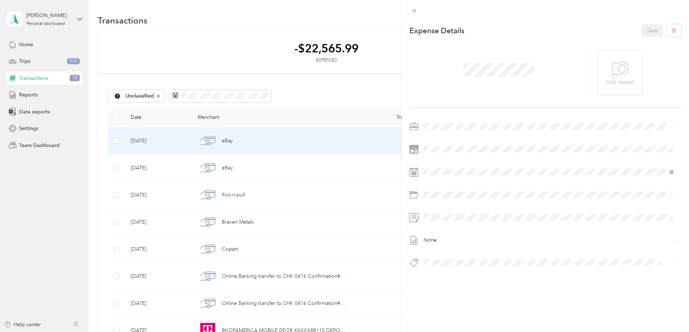
click at [446, 138] on span "Vasini Mottors LLC" at bounding box center [447, 137] width 42 height 6
click at [615, 76] on icon at bounding box center [620, 68] width 16 height 20
click at [505, 276] on span "2010 Subaru Forester 2.5x Sport 12593" at bounding box center [470, 274] width 78 height 6
click at [645, 32] on button "Save" at bounding box center [652, 30] width 21 height 13
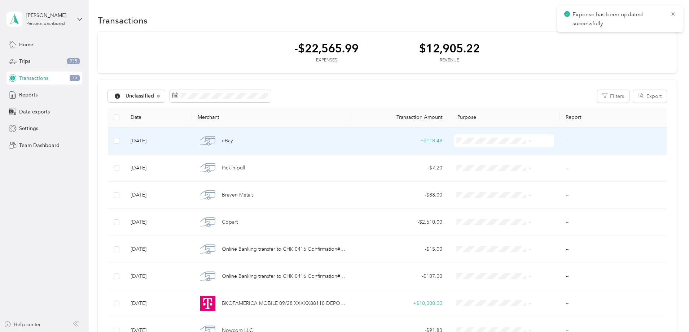
click at [233, 140] on span "eBay" at bounding box center [227, 141] width 11 height 8
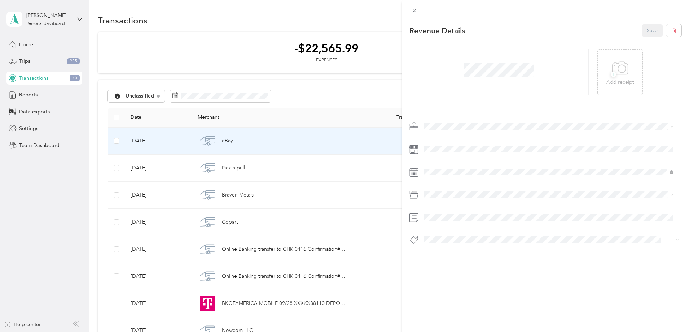
click at [427, 122] on span at bounding box center [551, 126] width 260 height 12
click at [446, 137] on span "Vasini Mottors LLC" at bounding box center [447, 139] width 42 height 6
click at [615, 72] on icon at bounding box center [620, 68] width 16 height 20
click at [441, 250] on span "Store Refund" at bounding box center [444, 250] width 26 height 6
click at [650, 31] on button "Save" at bounding box center [652, 30] width 21 height 13
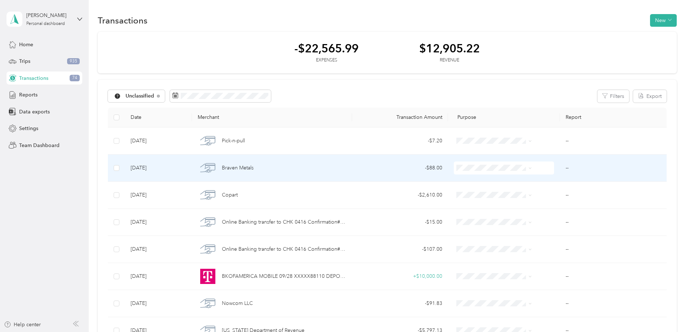
click at [254, 165] on span "Braven Metals" at bounding box center [238, 168] width 32 height 8
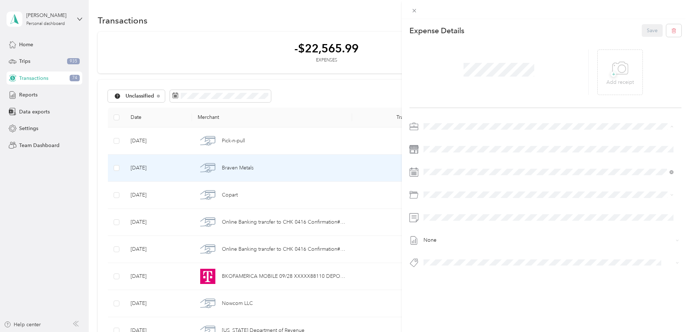
click at [445, 140] on li "Vasini Mottors LLC" at bounding box center [548, 139] width 255 height 13
click at [499, 289] on span "2010 Subaru Forester 2.5x Sport 12593" at bounding box center [470, 289] width 78 height 6
click at [625, 74] on div "+ Add receipt" at bounding box center [619, 72] width 27 height 28
click at [646, 29] on button "Save" at bounding box center [652, 30] width 21 height 13
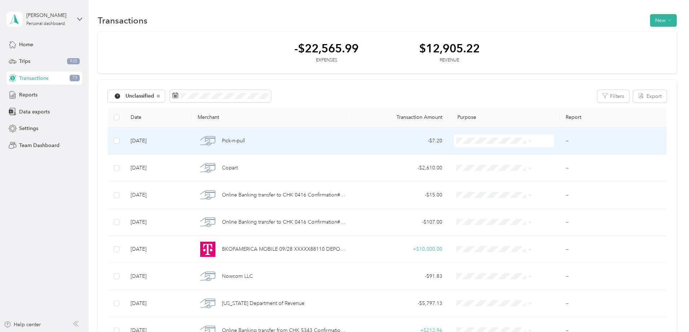
click at [245, 138] on span "Pick-n-pull" at bounding box center [233, 141] width 23 height 8
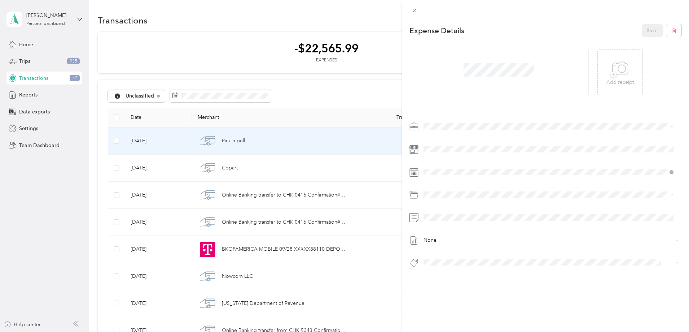
click at [442, 141] on span "Vasini Mottors LLC" at bounding box center [447, 139] width 42 height 6
click at [489, 275] on span "2010 Subaru Forester 2.5x Sport 12593" at bounding box center [470, 275] width 78 height 6
click at [611, 77] on span "+" at bounding box center [613, 73] width 5 height 5
click at [646, 32] on button "Save" at bounding box center [652, 30] width 21 height 13
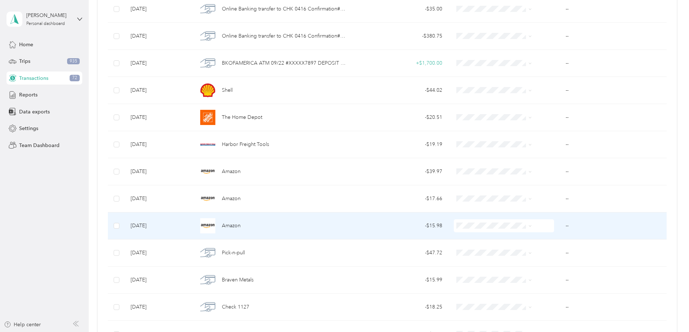
scroll to position [685, 0]
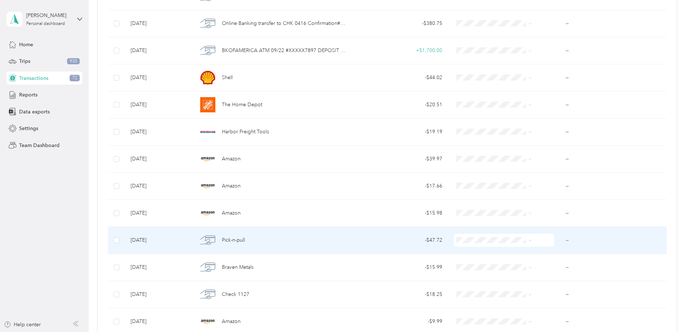
click at [245, 241] on span "Pick-n-pull" at bounding box center [233, 240] width 23 height 8
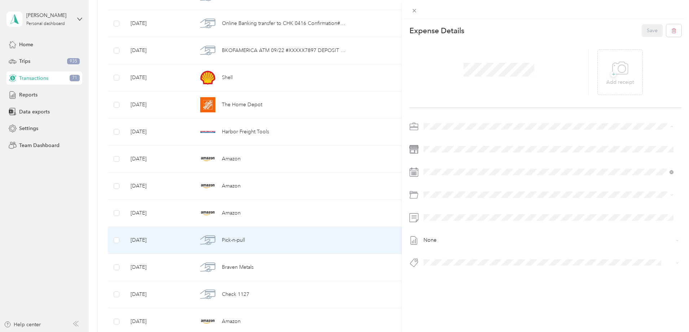
click at [441, 138] on span "Vasini Mottors LLC" at bounding box center [447, 139] width 42 height 6
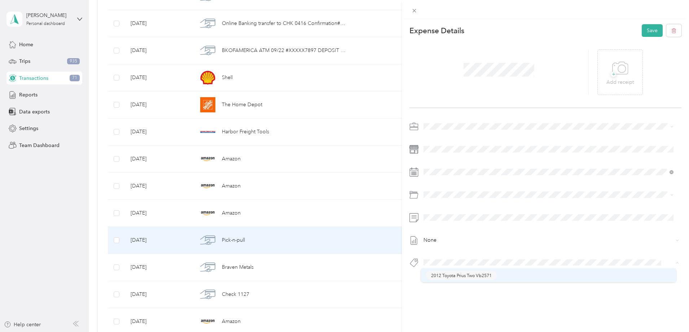
click at [479, 274] on span "2012 Toyota Prius Two Vb2571" at bounding box center [461, 275] width 61 height 6
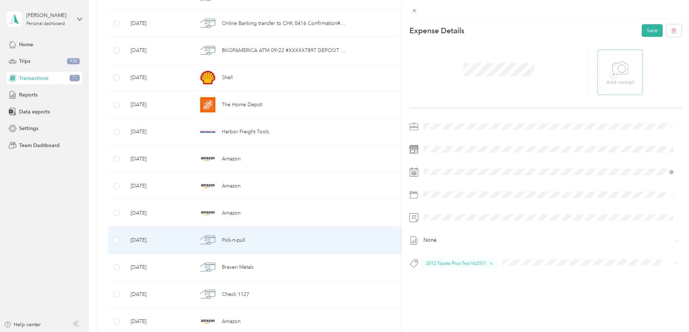
click at [612, 80] on p "Add receipt" at bounding box center [619, 82] width 27 height 8
click at [645, 32] on button "Save" at bounding box center [652, 30] width 21 height 13
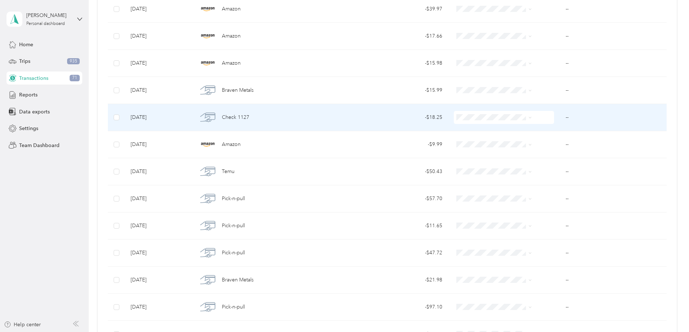
scroll to position [902, 0]
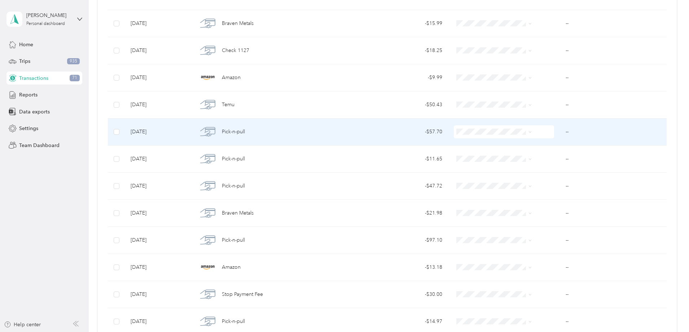
click at [245, 132] on span "Pick-n-pull" at bounding box center [233, 132] width 23 height 8
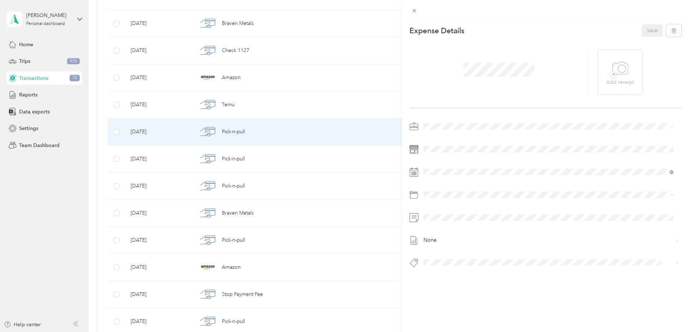
click at [455, 139] on span "Vasini Mottors LLC" at bounding box center [447, 139] width 42 height 6
click at [475, 273] on span "2009 Toyota Prius Vb2551" at bounding box center [457, 275] width 52 height 6
click at [618, 75] on icon at bounding box center [620, 68] width 16 height 20
click at [648, 27] on button "Save" at bounding box center [652, 30] width 21 height 13
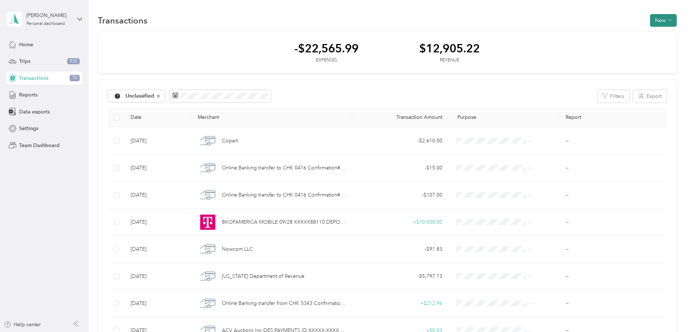
click at [650, 22] on button "New" at bounding box center [663, 20] width 27 height 13
click at [610, 33] on span "Expense" at bounding box center [611, 34] width 19 height 8
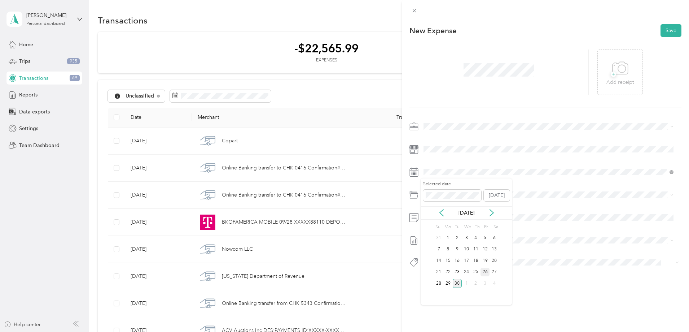
click at [485, 272] on div "26" at bounding box center [485, 271] width 9 height 9
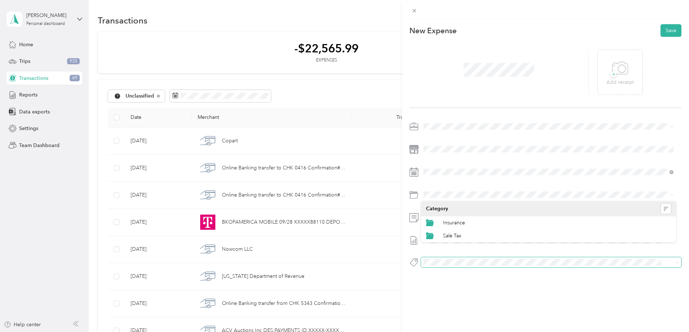
click at [477, 258] on span at bounding box center [545, 262] width 248 height 8
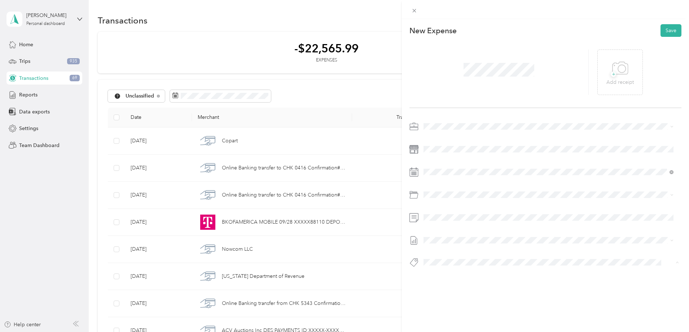
click at [495, 272] on div at bounding box center [545, 264] width 272 height 15
click at [470, 274] on span "2009 Toyota Prius Vb2551" at bounding box center [457, 275] width 52 height 6
click at [627, 80] on p "Add receipt" at bounding box center [619, 82] width 27 height 8
click at [607, 70] on icon at bounding box center [610, 72] width 6 height 6
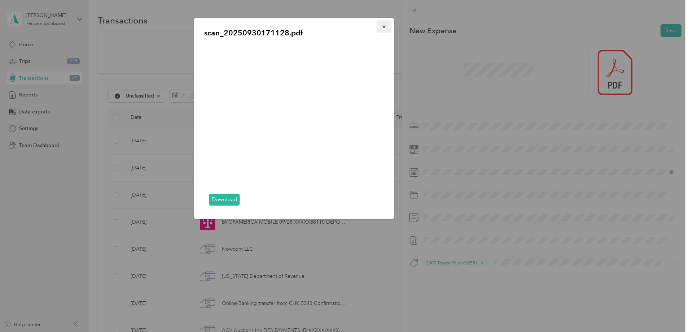
click at [383, 27] on icon "button" at bounding box center [383, 26] width 3 height 3
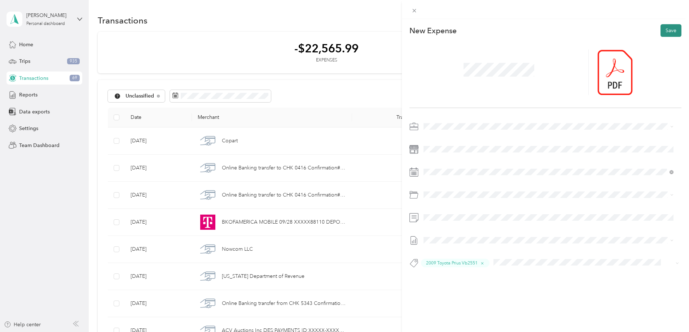
click at [666, 28] on button "Save" at bounding box center [671, 30] width 21 height 13
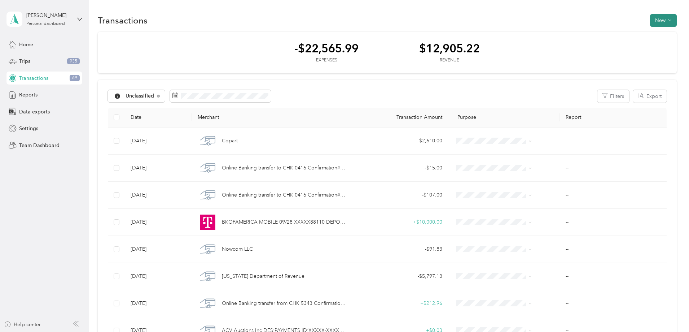
click at [650, 21] on button "New" at bounding box center [663, 20] width 27 height 13
click at [611, 34] on span "Expense" at bounding box center [611, 34] width 19 height 8
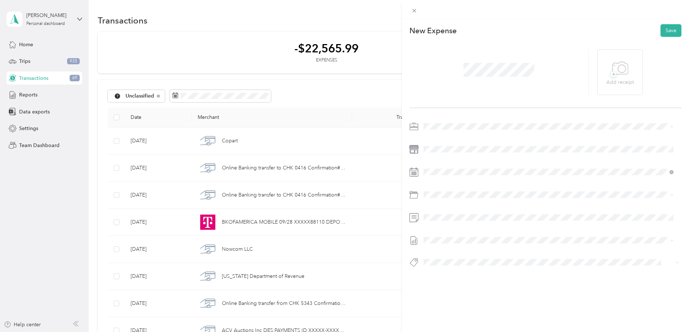
click at [447, 275] on span "Tools/parts" at bounding box center [442, 272] width 22 height 6
click at [612, 69] on icon at bounding box center [620, 68] width 16 height 20
click at [609, 73] on icon at bounding box center [610, 72] width 2 height 2
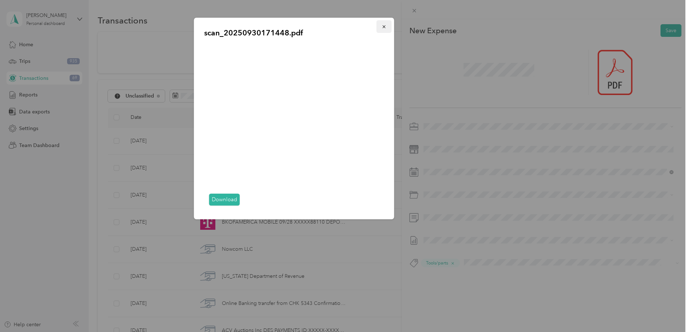
click at [382, 27] on icon "button" at bounding box center [384, 26] width 5 height 5
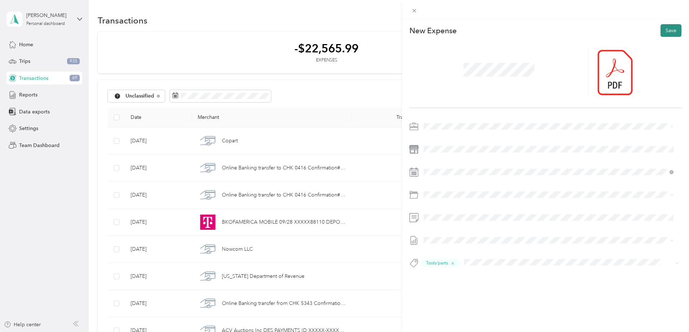
click at [669, 32] on button "Save" at bounding box center [671, 30] width 21 height 13
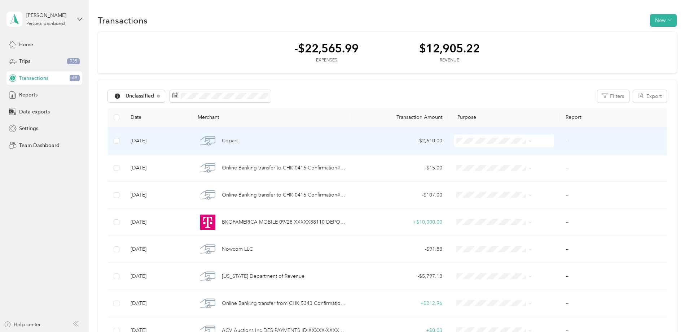
click at [238, 139] on span "Copart" at bounding box center [230, 141] width 16 height 8
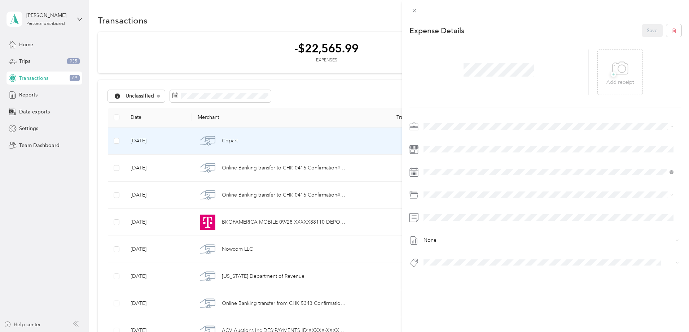
click at [443, 136] on span "Vasini Mottors LLC" at bounding box center [447, 139] width 42 height 6
click at [623, 77] on icon at bounding box center [620, 68] width 16 height 20
click at [614, 78] on icon at bounding box center [620, 68] width 16 height 20
click at [463, 276] on span "2017 Honda Civic Ex Sedan 22595" at bounding box center [465, 275] width 69 height 6
click at [650, 32] on button "Save" at bounding box center [652, 30] width 21 height 13
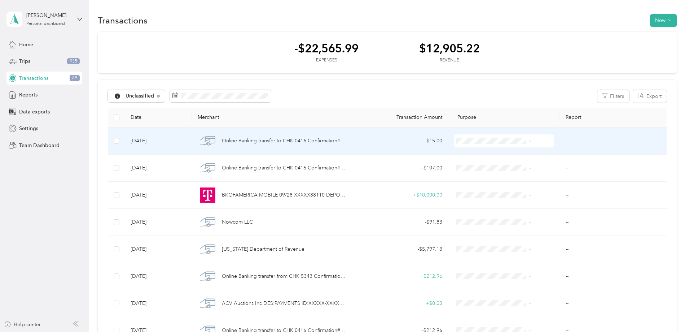
click at [307, 139] on span "Online Banking transfer to CHK 0416 Confirmation# XXXXX62777" at bounding box center [284, 141] width 124 height 8
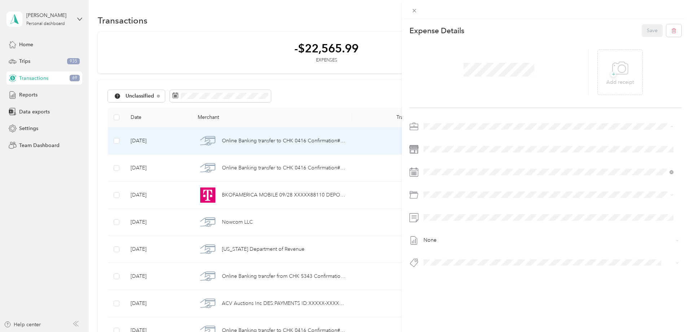
click at [447, 138] on span "Vasini Mottors LLC" at bounding box center [447, 139] width 42 height 6
click at [474, 275] on span "Internal Account Transfer" at bounding box center [456, 274] width 50 height 6
click at [622, 72] on icon at bounding box center [620, 68] width 16 height 20
click at [646, 28] on button "Save" at bounding box center [652, 30] width 21 height 13
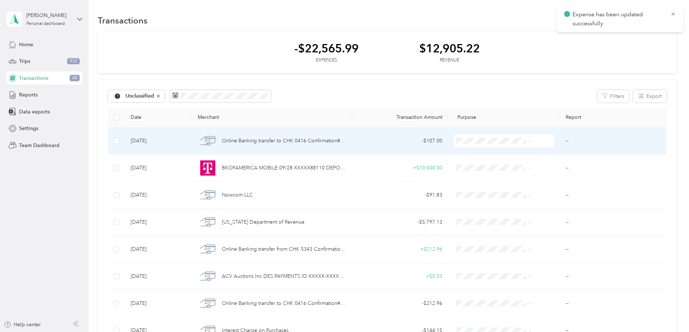
click at [311, 141] on span "Online Banking transfer to CHK 0416 Confirmation# XXXXX03527" at bounding box center [284, 141] width 124 height 8
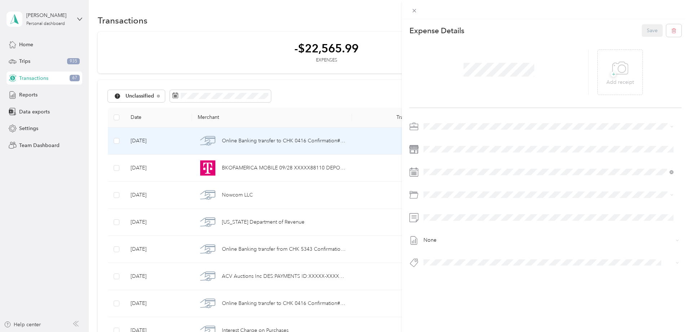
click at [448, 140] on div "Vasini Mottors LLC" at bounding box center [548, 137] width 245 height 8
click at [461, 274] on span "Internal Account Transfer" at bounding box center [456, 275] width 50 height 6
click at [606, 81] on p "Add receipt" at bounding box center [619, 82] width 27 height 8
click at [643, 27] on button "Save" at bounding box center [652, 30] width 21 height 13
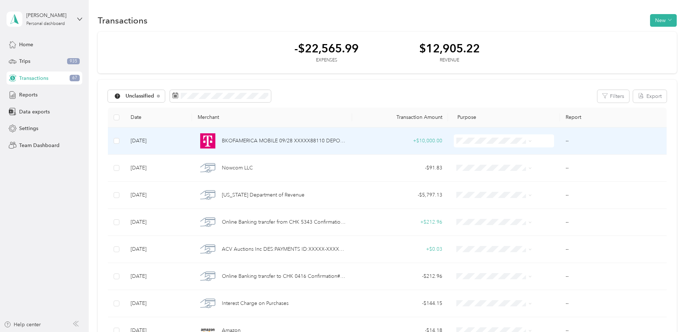
click at [316, 139] on span "BKOFAMERICA MOBILE 09/28 XXXXX88110 DEPOSIT *MOBILE" at bounding box center [284, 141] width 124 height 8
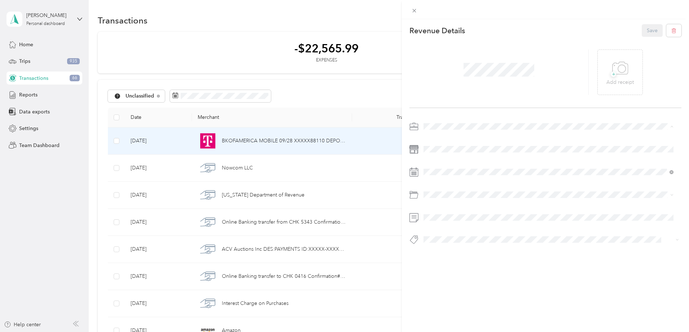
click at [442, 137] on span "Vasini Mottors LLC" at bounding box center [447, 139] width 42 height 6
click at [445, 251] on span "Deposit Cash" at bounding box center [444, 252] width 27 height 6
click at [631, 67] on div "+ Add receipt" at bounding box center [619, 71] width 45 height 45
click at [615, 76] on icon at bounding box center [620, 68] width 16 height 20
click at [647, 33] on button "Save" at bounding box center [652, 30] width 21 height 13
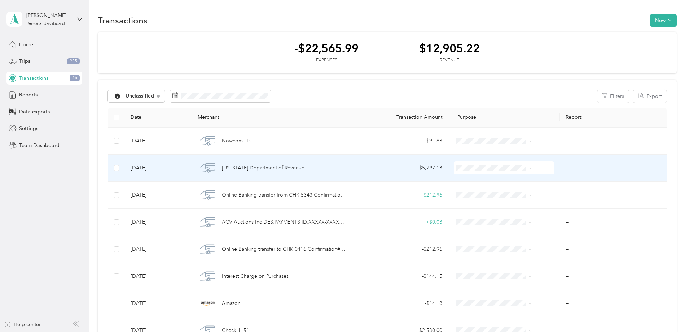
click at [304, 167] on span "[US_STATE] Department of Revenue" at bounding box center [263, 168] width 83 height 8
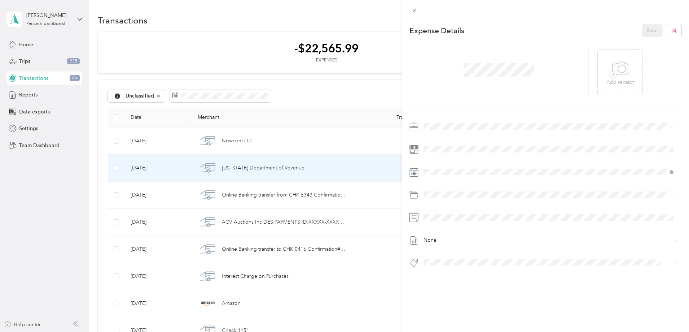
click at [438, 137] on span "Vasini Mottors LLC" at bounding box center [447, 139] width 42 height 6
click at [614, 68] on icon at bounding box center [620, 68] width 16 height 20
click at [431, 293] on div "Expense Details Save None" at bounding box center [545, 158] width 287 height 279
click at [436, 273] on span "Sale Tax" at bounding box center [439, 275] width 17 height 6
click at [643, 31] on button "Save" at bounding box center [652, 30] width 21 height 13
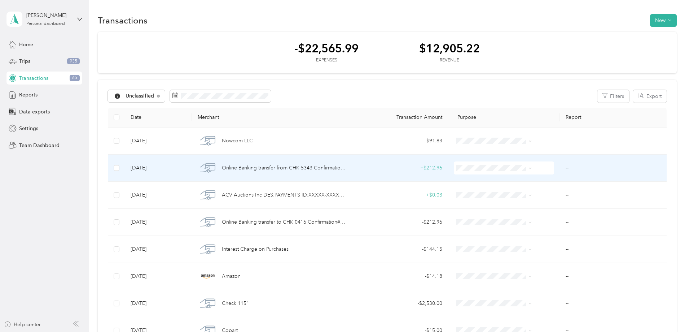
click at [330, 168] on span "Online Banking transfer from CHK 5343 Confirmation# XXXXX49393" at bounding box center [284, 168] width 124 height 8
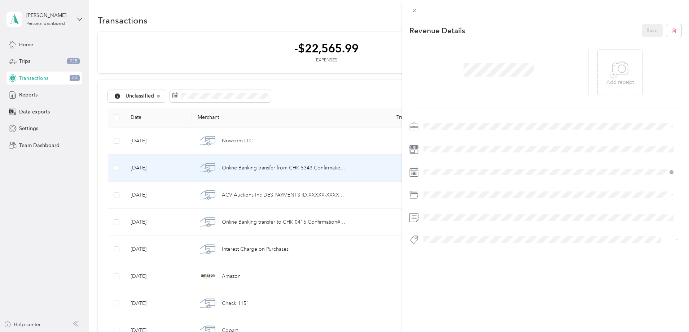
click at [448, 136] on span "Vasini Mottors LLC" at bounding box center [447, 139] width 42 height 6
click at [452, 253] on span "Internal Account Transfer" at bounding box center [456, 252] width 50 height 6
click at [614, 71] on icon at bounding box center [620, 68] width 16 height 20
click at [648, 30] on button "Save" at bounding box center [652, 30] width 21 height 13
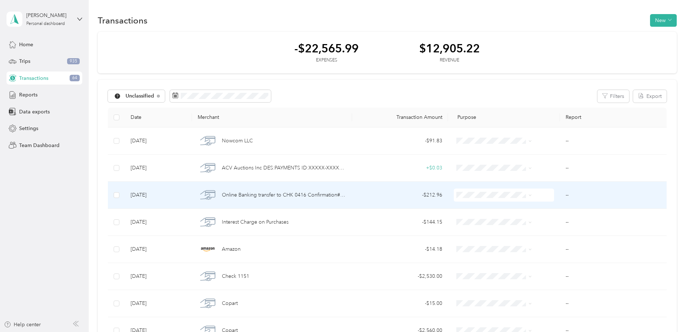
click at [329, 194] on span "Online Banking transfer to CHK 0416 Confirmation# XXXXX49393" at bounding box center [284, 195] width 124 height 8
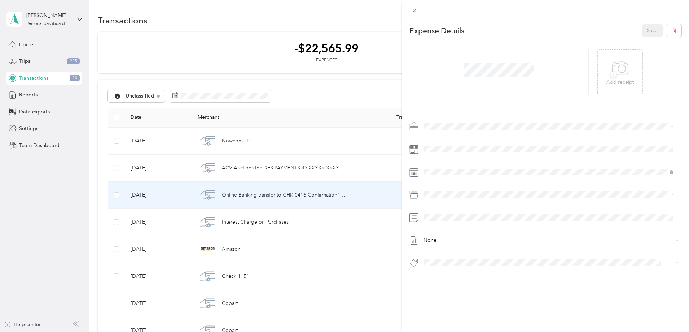
click at [438, 138] on span "Vasini Mottors LLC" at bounding box center [447, 139] width 42 height 6
click at [613, 77] on icon at bounding box center [620, 68] width 16 height 20
click at [478, 274] on span "Internal Account Transfer" at bounding box center [456, 275] width 50 height 6
click at [646, 32] on button "Save" at bounding box center [652, 30] width 21 height 13
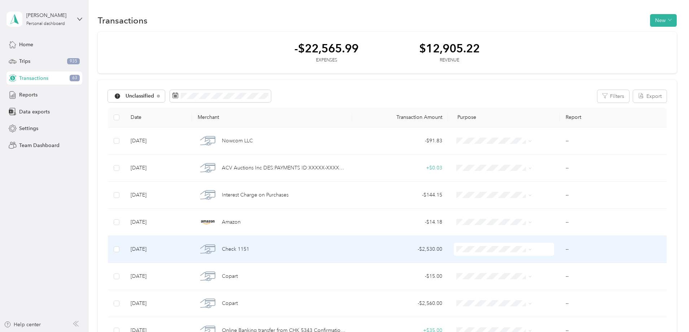
click at [249, 249] on span "Check 1151" at bounding box center [235, 249] width 27 height 8
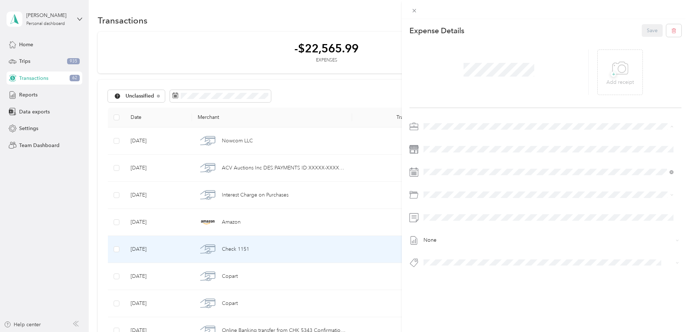
click at [451, 140] on span "Vasini Mottors LLC" at bounding box center [447, 139] width 42 height 6
click at [435, 257] on span at bounding box center [551, 262] width 260 height 10
click at [456, 289] on span "Rent Payment Vasini Motors" at bounding box center [458, 289] width 55 height 6
click at [611, 76] on span "+" at bounding box center [613, 73] width 5 height 5
click at [647, 30] on button "Save" at bounding box center [652, 30] width 21 height 13
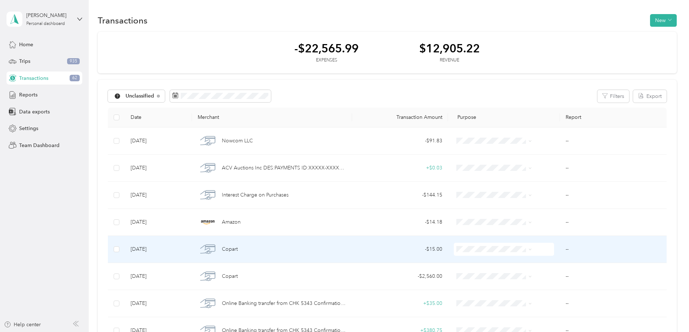
click at [425, 248] on div "- $15.00" at bounding box center [400, 249] width 84 height 8
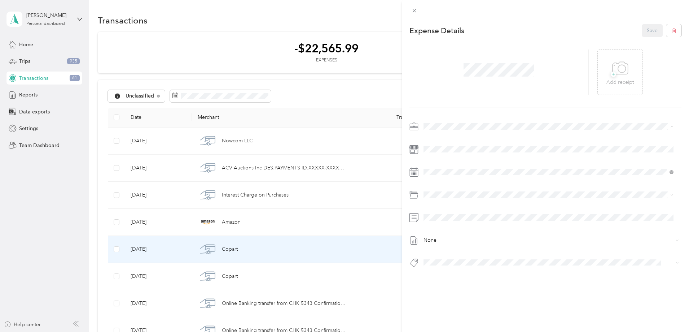
click at [438, 138] on span "Vasini Mottors LLC" at bounding box center [447, 139] width 42 height 6
click at [483, 274] on span "2010 Honda Cr-v Ex-l Sport 12594" at bounding box center [465, 275] width 68 height 6
click at [455, 277] on span "2010 Subaru Forester 2.5x Sport 12593" at bounding box center [470, 276] width 78 height 6
click at [606, 76] on div "+ Add receipt" at bounding box center [619, 72] width 27 height 28
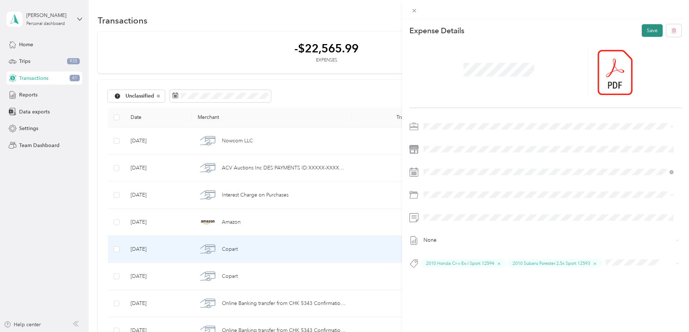
click at [649, 30] on button "Save" at bounding box center [652, 30] width 21 height 13
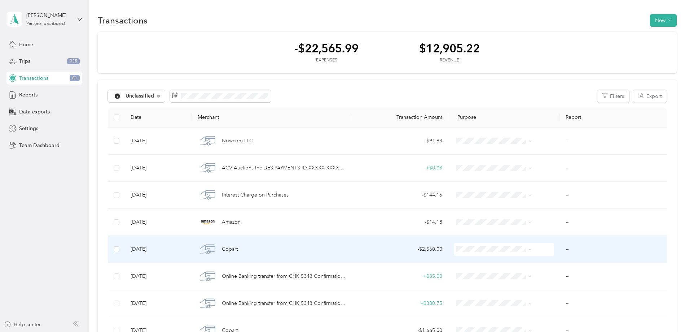
click at [238, 248] on span "Copart" at bounding box center [230, 249] width 16 height 8
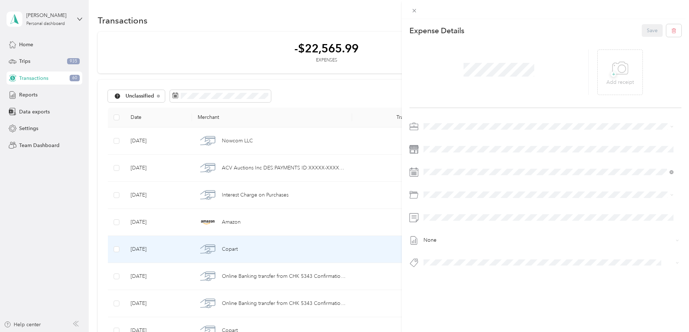
click at [444, 139] on div "Vasini Mottors LLC" at bounding box center [548, 136] width 245 height 8
click at [606, 72] on div "+ Add receipt" at bounding box center [619, 72] width 27 height 28
click at [480, 276] on button "2010 Honda Cr-v Ex-l Sport 12594" at bounding box center [465, 275] width 78 height 9
click at [649, 31] on button "Save" at bounding box center [652, 30] width 21 height 13
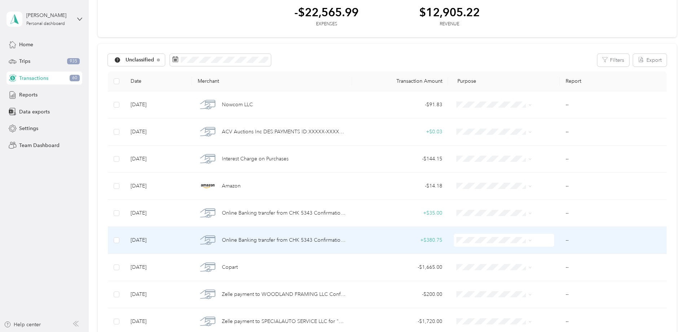
scroll to position [72, 0]
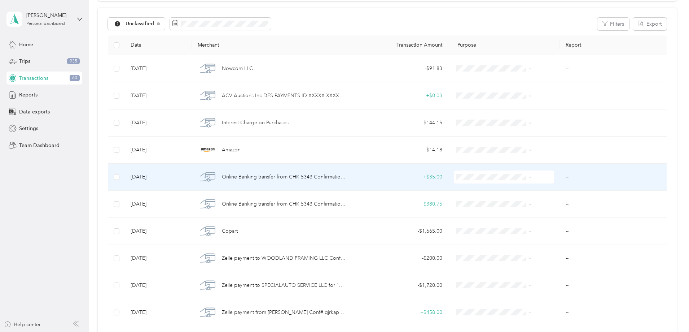
click at [324, 177] on span "Online Banking transfer from CHK 5343 Confirmation# XXXXX41330" at bounding box center [284, 177] width 124 height 8
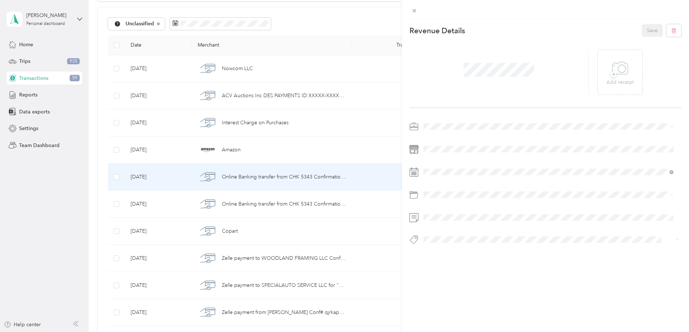
click at [448, 137] on span "Vasini Mottors LLC" at bounding box center [447, 139] width 42 height 6
click at [611, 77] on span "+" at bounding box center [613, 73] width 5 height 5
click at [466, 251] on span "Internal Account Transfer" at bounding box center [456, 252] width 50 height 6
click at [645, 32] on button "Save" at bounding box center [652, 30] width 21 height 13
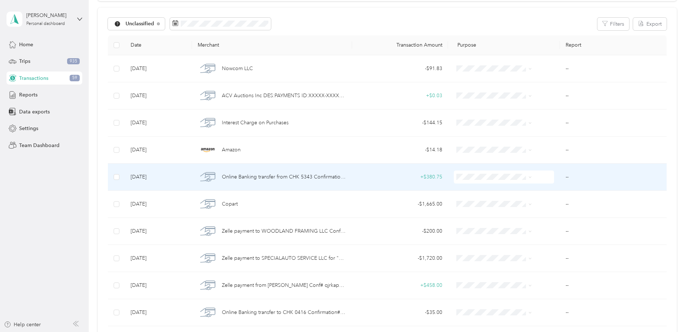
click at [338, 175] on span "Online Banking transfer from CHK 5343 Confirmation# XXXXX19073" at bounding box center [284, 177] width 124 height 8
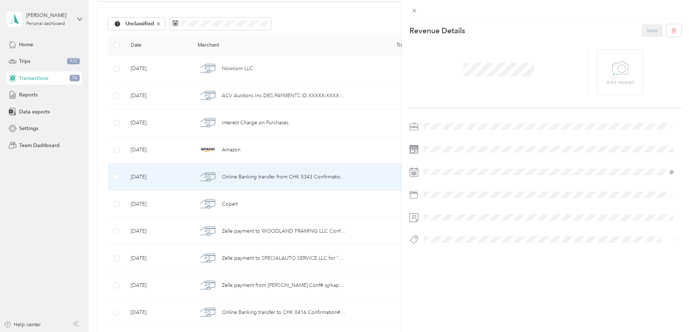
click at [441, 140] on span "Vasini Mottors LLC" at bounding box center [447, 139] width 42 height 6
click at [624, 71] on icon at bounding box center [621, 68] width 16 height 12
click at [451, 253] on button "Internal Account Transfer" at bounding box center [456, 251] width 60 height 9
click at [647, 33] on button "Save" at bounding box center [652, 30] width 21 height 13
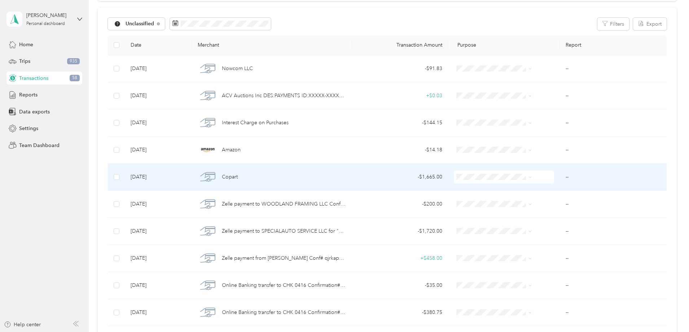
click at [238, 177] on span "Copart" at bounding box center [230, 177] width 16 height 8
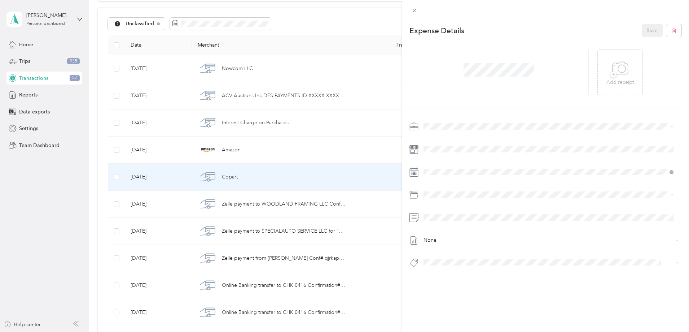
click at [438, 136] on span "Vasini Mottors LLC" at bounding box center [447, 139] width 42 height 6
click at [618, 78] on icon at bounding box center [620, 68] width 16 height 20
click at [499, 272] on span "2010 Subaru Forester 2.5x Sport 12593" at bounding box center [470, 275] width 78 height 6
click at [644, 32] on button "Save" at bounding box center [652, 30] width 21 height 13
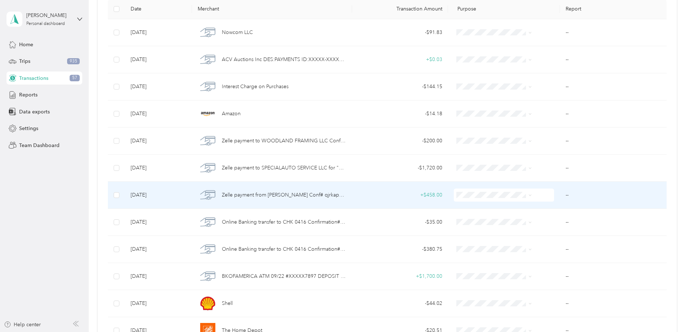
scroll to position [144, 0]
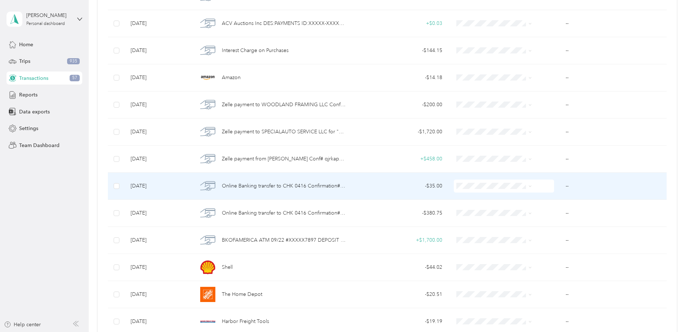
click at [339, 185] on span "Online Banking transfer to CHK 0416 Confirmation# XXXXX41330" at bounding box center [284, 186] width 124 height 8
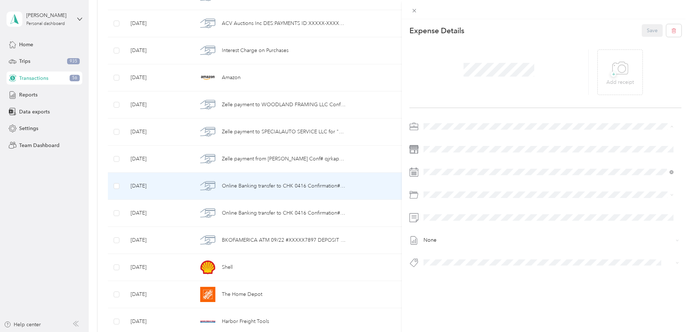
click at [444, 139] on span "Vasini Mottors LLC" at bounding box center [447, 139] width 42 height 6
click at [443, 275] on span "Internal Account Transfer" at bounding box center [456, 275] width 50 height 6
click at [613, 74] on icon at bounding box center [621, 68] width 16 height 12
click at [648, 32] on button "Save" at bounding box center [652, 30] width 21 height 13
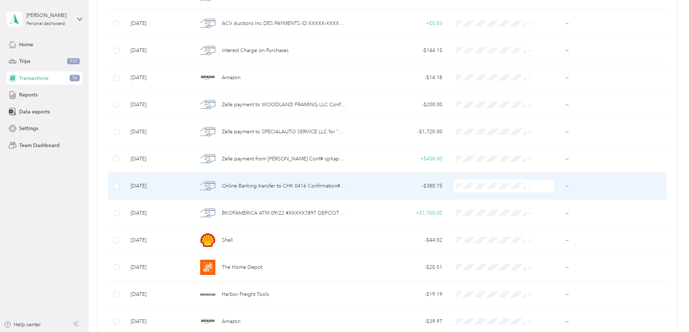
click at [305, 185] on span "Online Banking transfer to CHK 0416 Confirmation# XXXXX19073" at bounding box center [284, 186] width 124 height 8
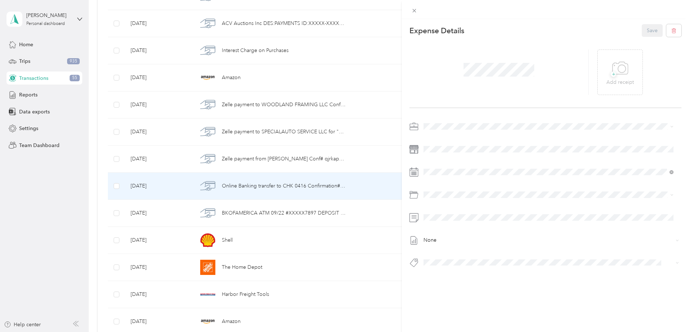
click at [447, 139] on span "Vasini Mottors LLC" at bounding box center [447, 138] width 42 height 6
click at [463, 275] on span "Internal Account Transfer" at bounding box center [456, 274] width 50 height 6
click at [617, 67] on icon at bounding box center [620, 68] width 16 height 20
click at [643, 30] on button "Save" at bounding box center [652, 30] width 21 height 13
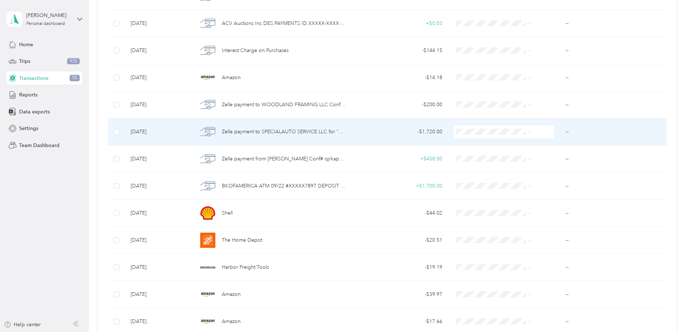
click at [320, 130] on span "Zelle payment to SPECIALAUTO SERVICE LLC for "2018 Lexus ES 300h, VB2484"; Conf…" at bounding box center [284, 132] width 124 height 8
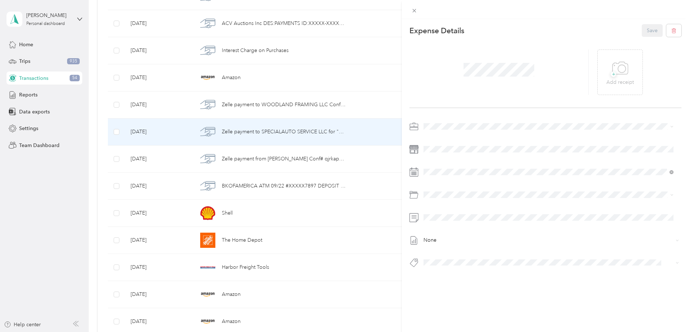
click at [456, 139] on span "Vasini Mottors LLC" at bounding box center [447, 138] width 42 height 6
click at [487, 274] on span "2018 Lexus Es Es 300h, Vb2484" at bounding box center [462, 275] width 62 height 6
click at [614, 71] on icon at bounding box center [620, 68] width 16 height 20
click at [434, 276] on span "Zelle" at bounding box center [436, 276] width 10 height 6
click at [644, 30] on button "Save" at bounding box center [652, 30] width 21 height 13
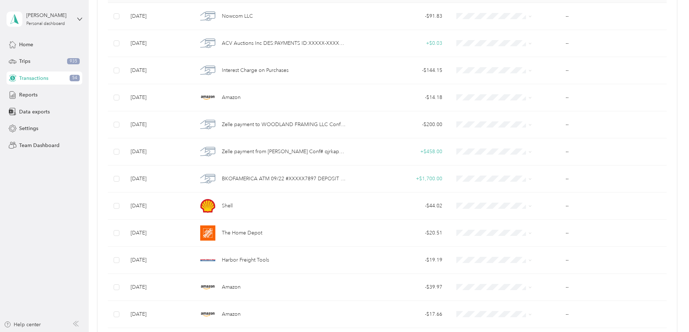
scroll to position [108, 0]
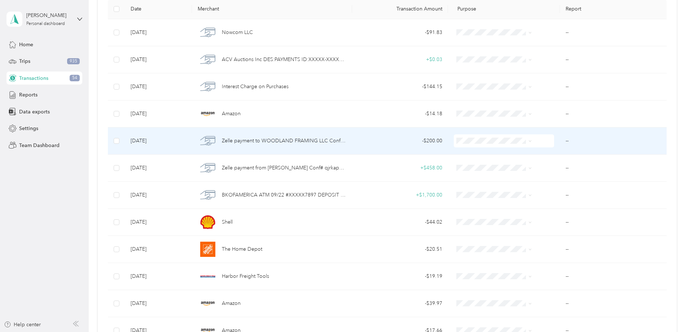
click at [307, 139] on span "Zelle payment to WOODLAND FRAMING LLC Conf# eklqt5a5b" at bounding box center [284, 141] width 124 height 8
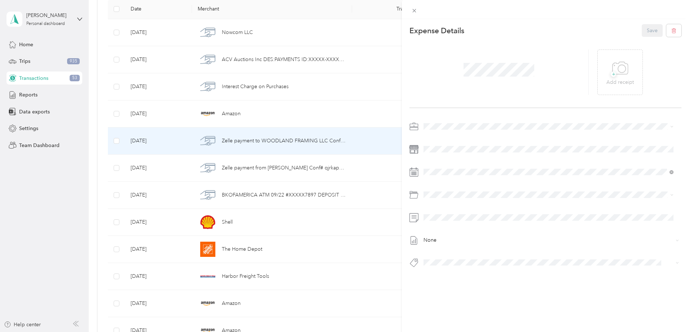
click at [442, 139] on span "Vasini Mottors LLC" at bounding box center [447, 139] width 42 height 6
click at [434, 276] on span "Zelle" at bounding box center [436, 275] width 10 height 6
click at [619, 80] on p "Add receipt" at bounding box center [619, 82] width 27 height 8
click at [440, 152] on span "Personal" at bounding box center [435, 151] width 19 height 6
click at [647, 30] on button "Save" at bounding box center [652, 30] width 21 height 13
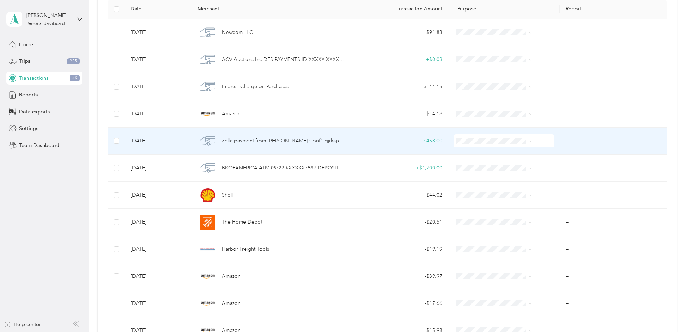
click at [315, 140] on span "Zelle payment from [PERSON_NAME] Conf# qjrkap7n4" at bounding box center [284, 141] width 124 height 8
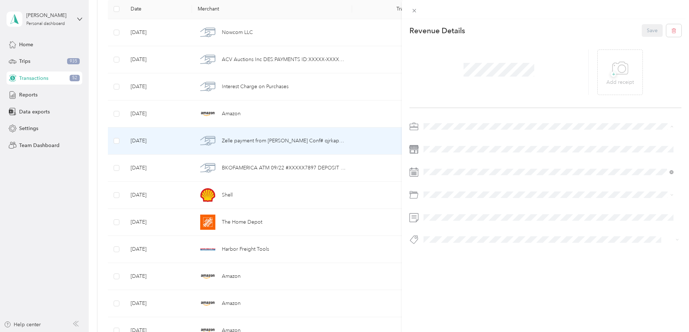
click at [445, 141] on li "Vasini Mottors LLC" at bounding box center [548, 139] width 255 height 13
click at [625, 80] on p "Add receipt" at bounding box center [619, 82] width 27 height 8
click at [435, 250] on span "Zelle" at bounding box center [436, 251] width 10 height 6
click at [649, 31] on button "Save" at bounding box center [652, 30] width 21 height 13
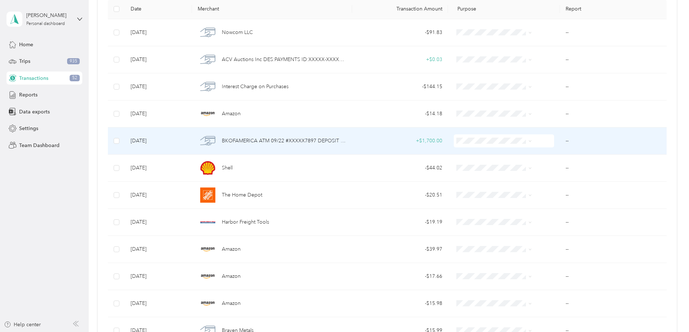
click at [272, 139] on span "BKOFAMERICA ATM 09/22 #XXXXX7897 DEPOSIT [GEOGRAPHIC_DATA] BOTHELL WA CKCD XXXX…" at bounding box center [284, 141] width 124 height 8
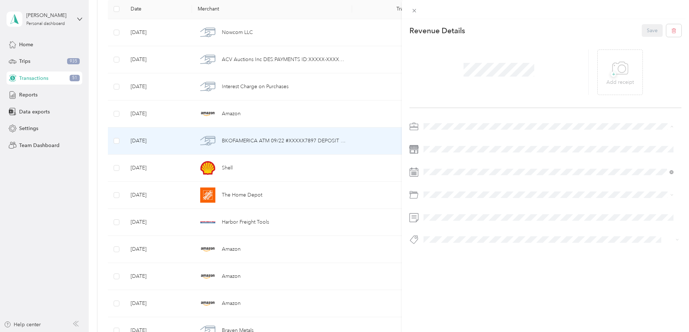
click at [444, 139] on span "Vasini Mottors LLC" at bounding box center [447, 139] width 42 height 6
click at [442, 252] on span "Deposit Cash" at bounding box center [444, 252] width 27 height 6
click at [623, 80] on p "Add receipt" at bounding box center [619, 82] width 27 height 8
click at [626, 61] on div "+ Add receipt" at bounding box center [619, 72] width 27 height 28
click at [644, 30] on button "Save" at bounding box center [652, 30] width 21 height 13
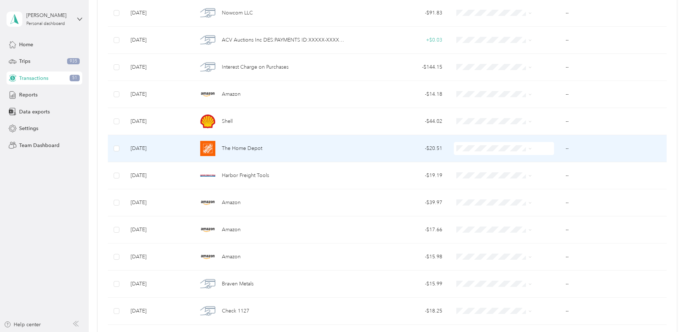
scroll to position [144, 0]
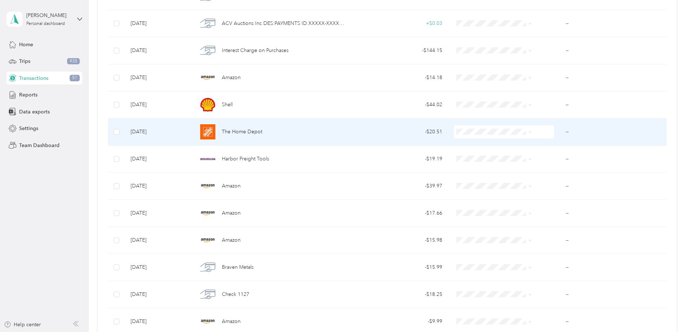
click at [262, 130] on span "The Home Depot" at bounding box center [242, 132] width 40 height 8
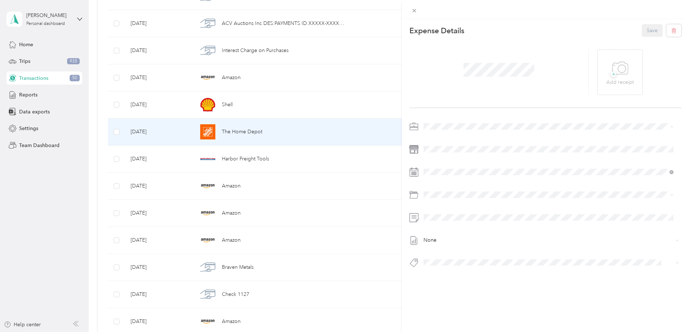
click at [444, 139] on span "Vasini Mottors LLC" at bounding box center [447, 139] width 42 height 6
click at [448, 287] on span "Office Supply" at bounding box center [444, 285] width 27 height 6
click at [622, 63] on icon at bounding box center [621, 68] width 16 height 12
click at [648, 32] on button "Save" at bounding box center [652, 30] width 21 height 13
